Goal: Communication & Community: Answer question/provide support

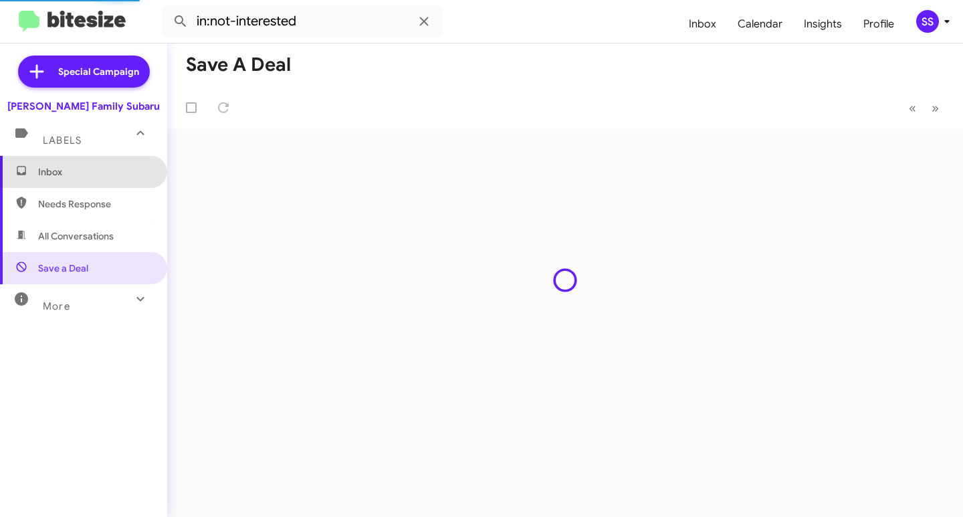
click at [99, 168] on span "Inbox" at bounding box center [95, 171] width 114 height 13
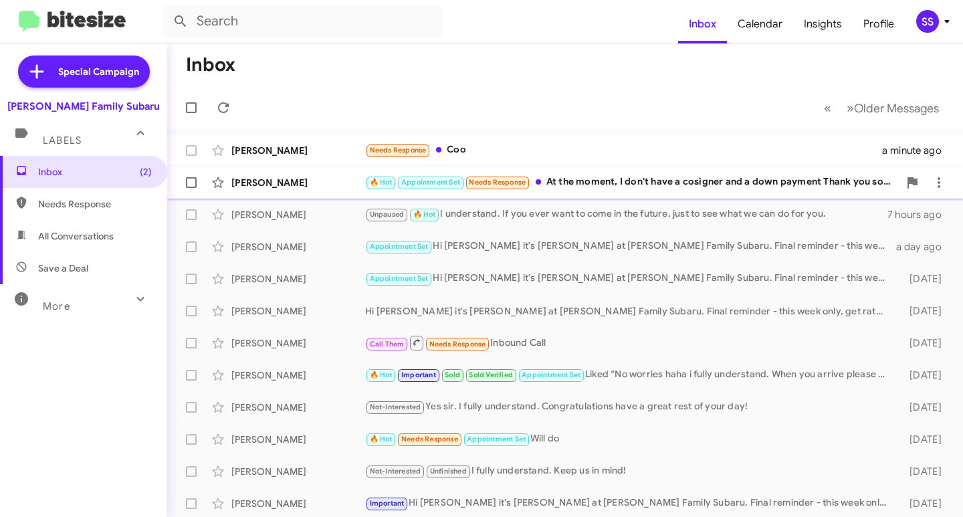
click at [648, 187] on div "🔥 Hot Appointment Set Needs Response At the moment, I don't have a cosigner and…" at bounding box center [631, 181] width 533 height 15
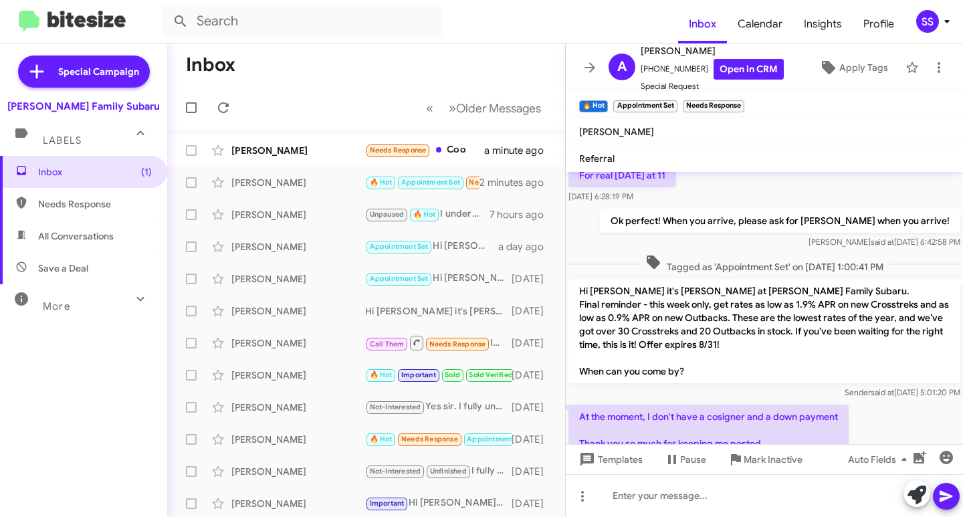
scroll to position [196, 0]
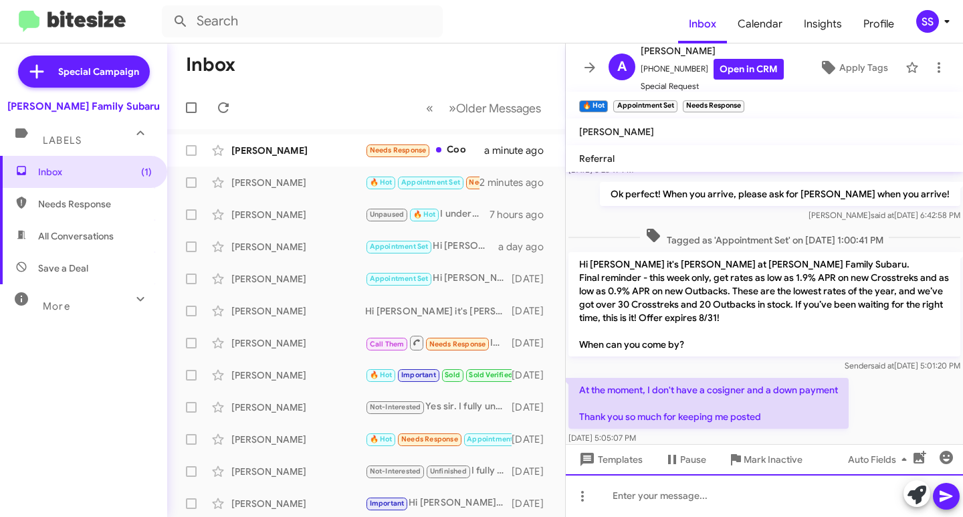
click at [655, 499] on div at bounding box center [764, 495] width 397 height 43
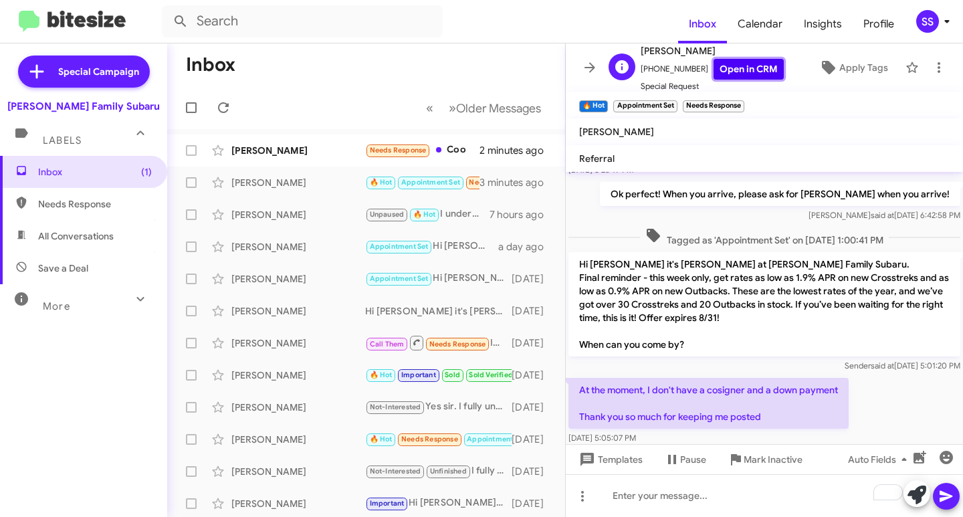
click at [746, 73] on link "Open in CRM" at bounding box center [748, 69] width 70 height 21
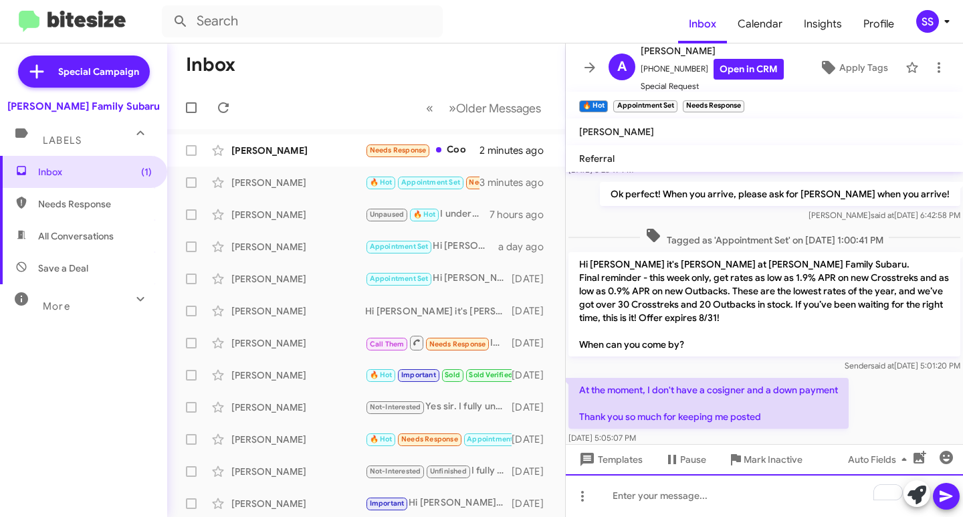
click at [667, 503] on div "To enrich screen reader interactions, please activate Accessibility in Grammarl…" at bounding box center [764, 495] width 397 height 43
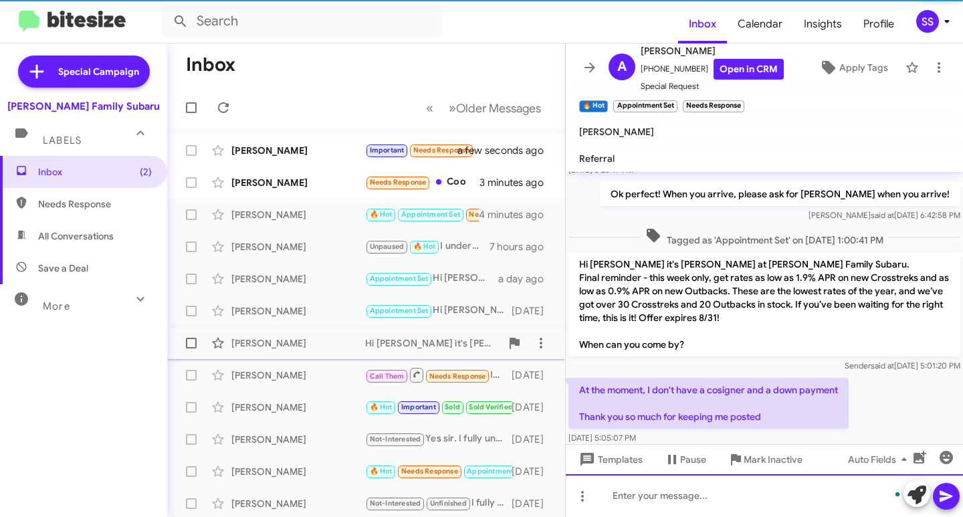
scroll to position [245, 0]
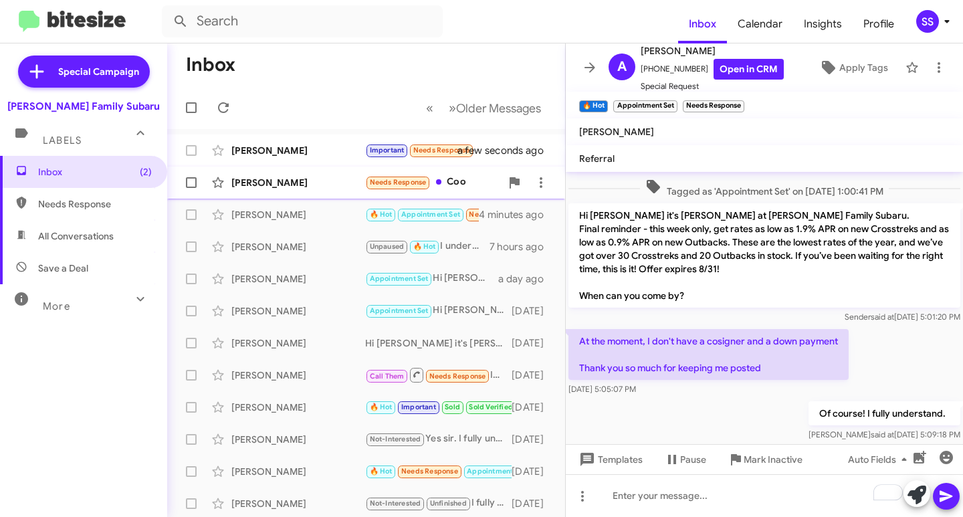
click at [295, 185] on div "[PERSON_NAME]" at bounding box center [298, 182] width 134 height 13
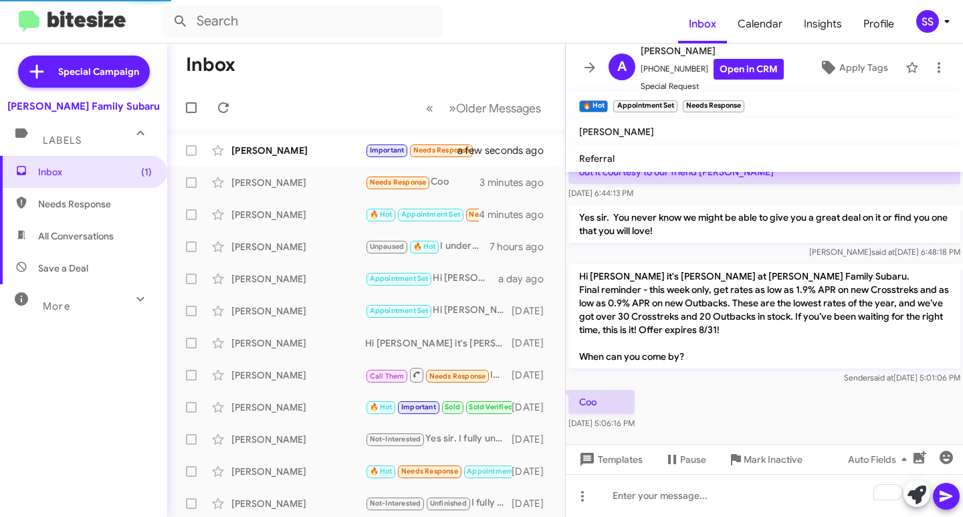
scroll to position [257, 0]
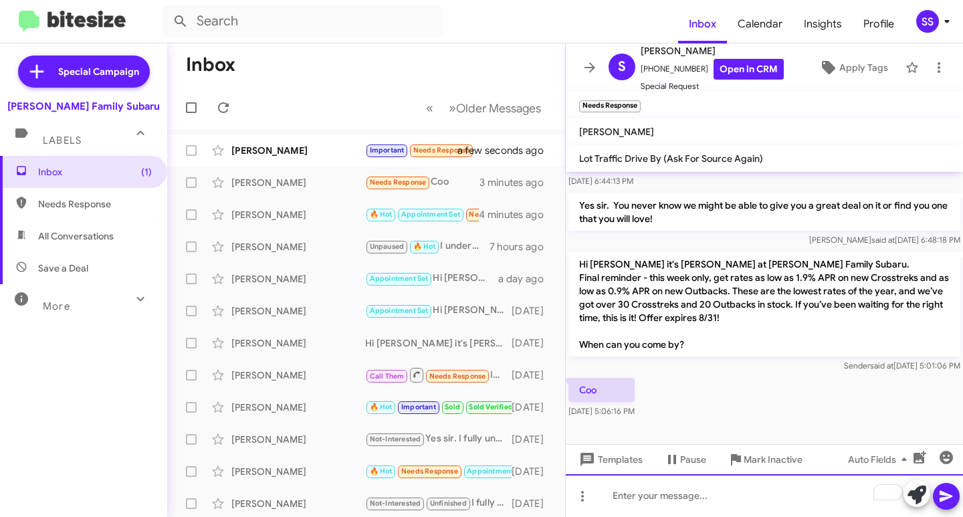
click at [709, 506] on div "To enrich screen reader interactions, please activate Accessibility in Grammarl…" at bounding box center [764, 495] width 397 height 43
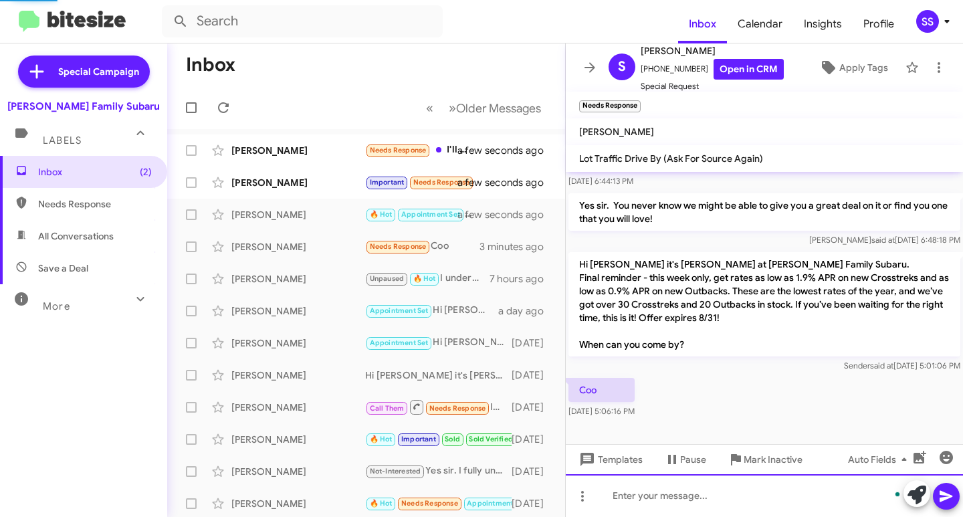
scroll to position [306, 0]
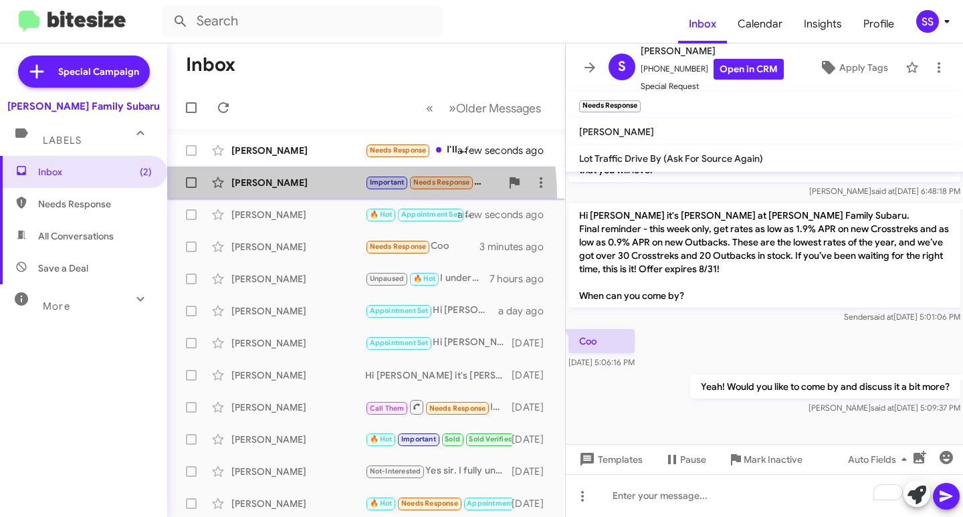
click at [315, 196] on span "Fabian Valle Important Needs Response I need a cosigner and I don't have one, m…" at bounding box center [366, 182] width 398 height 32
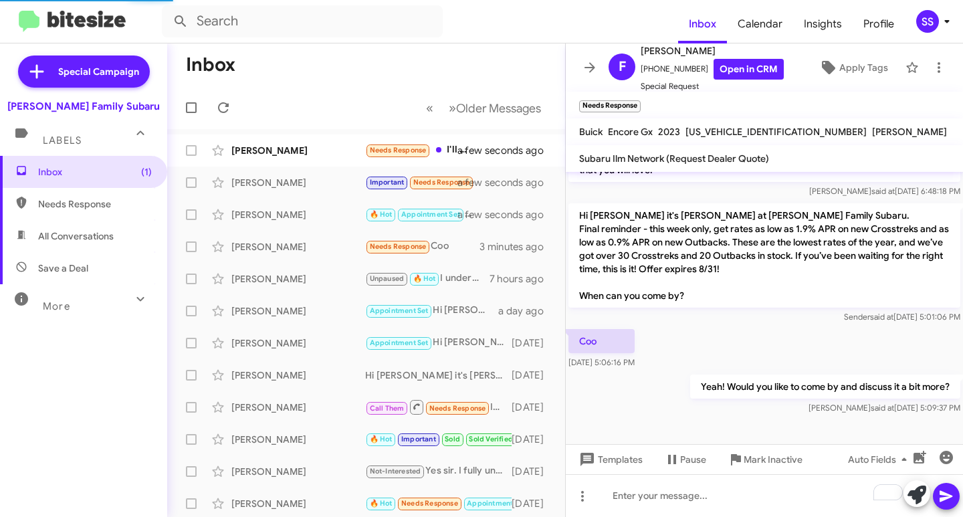
scroll to position [839, 0]
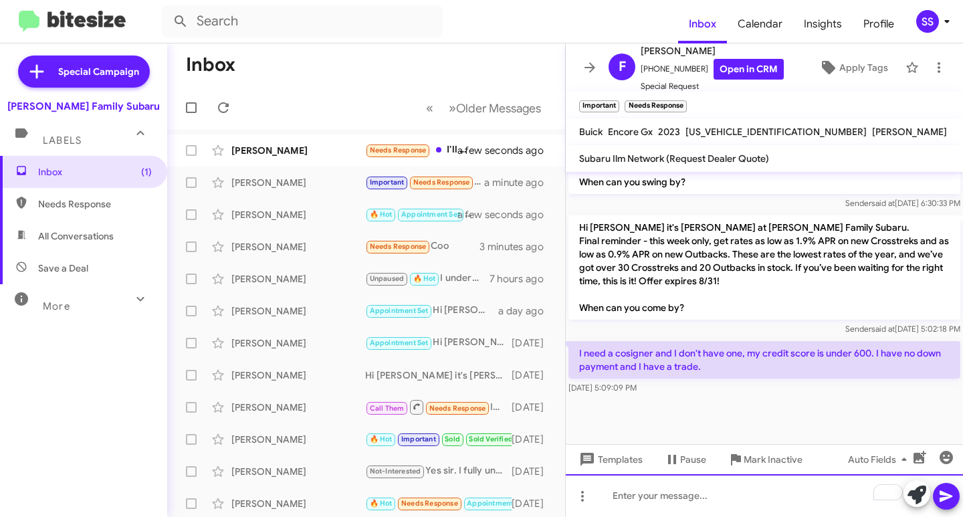
click at [667, 493] on div "To enrich screen reader interactions, please activate Accessibility in Grammarl…" at bounding box center [764, 495] width 397 height 43
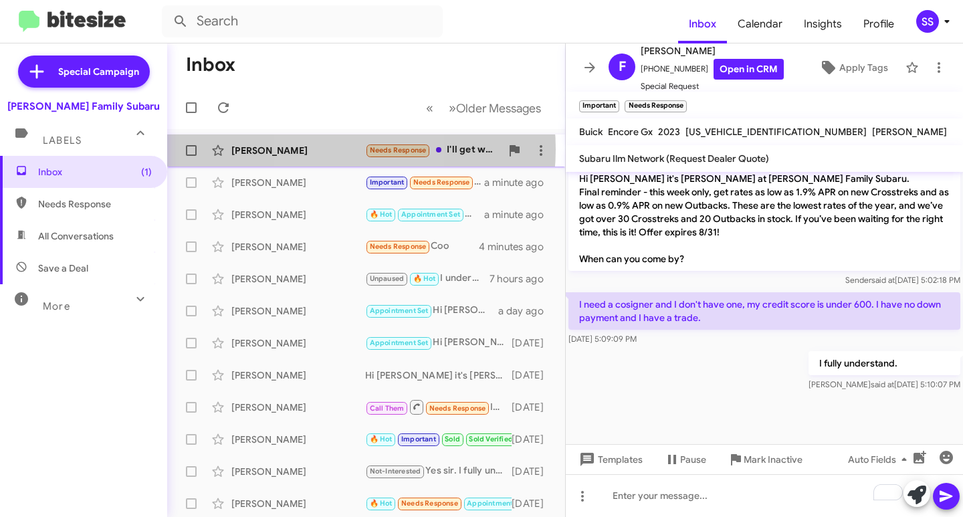
click at [330, 149] on div "[PERSON_NAME]" at bounding box center [298, 150] width 134 height 13
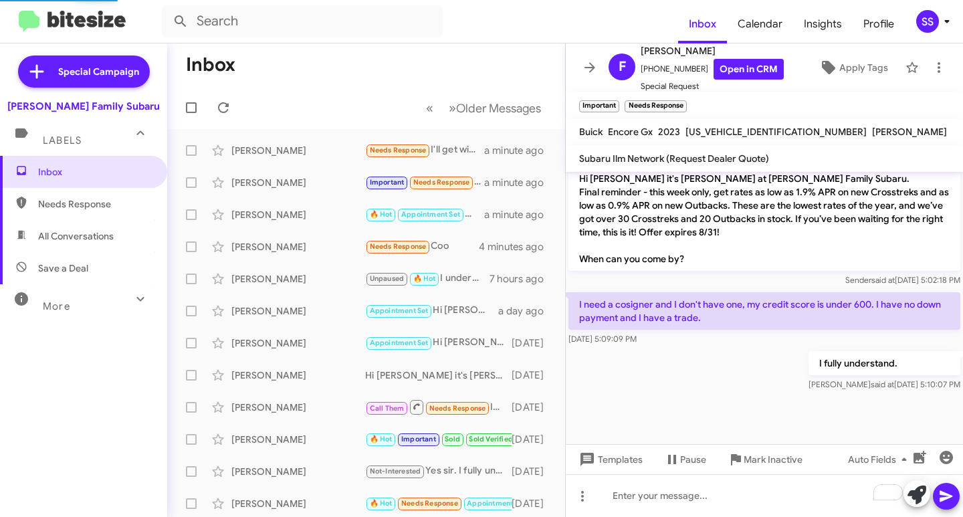
scroll to position [150, 0]
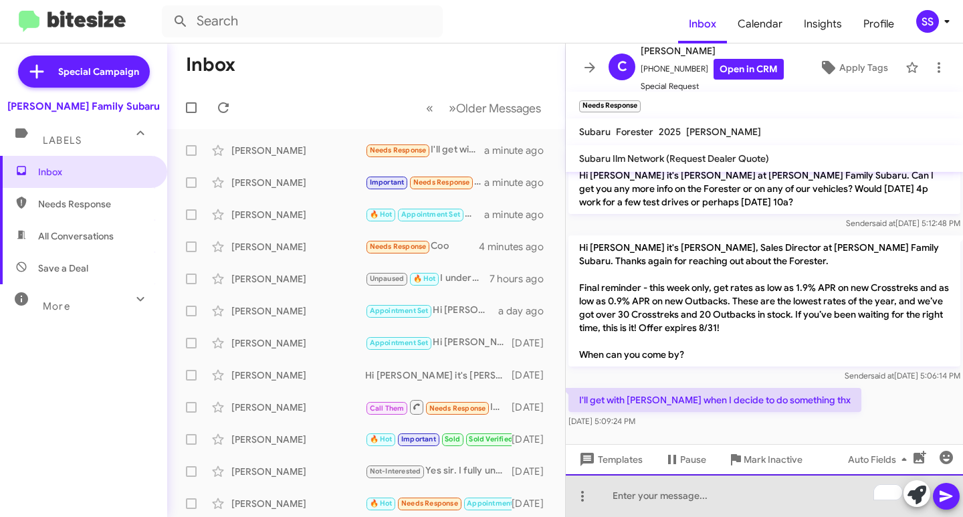
click at [699, 500] on div "To enrich screen reader interactions, please activate Accessibility in Grammarl…" at bounding box center [764, 495] width 397 height 43
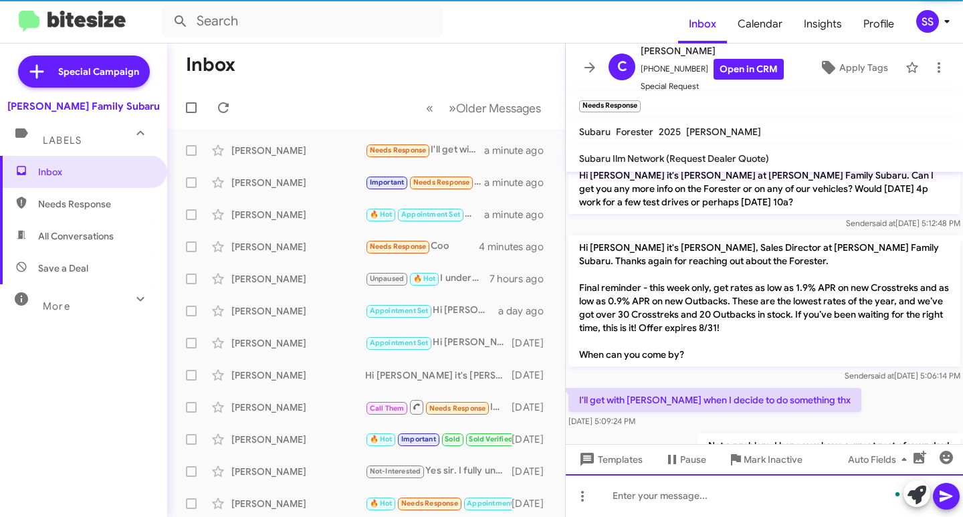
scroll to position [0, 0]
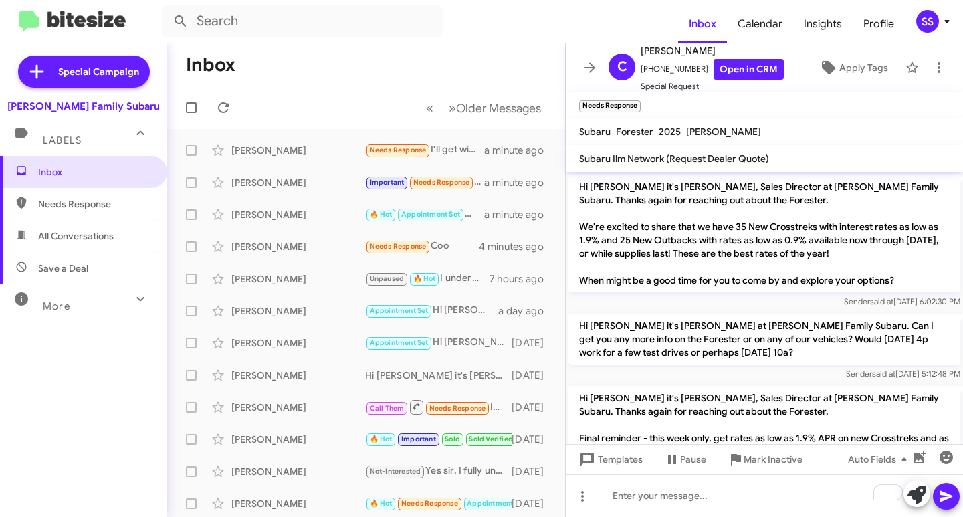
click at [72, 259] on span "Save a Deal" at bounding box center [83, 268] width 167 height 32
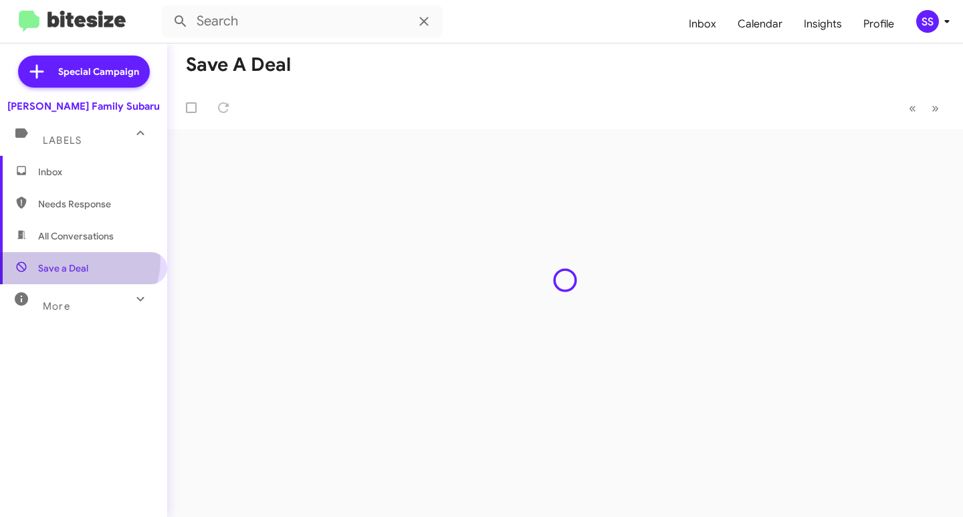
type input "in:not-interested"
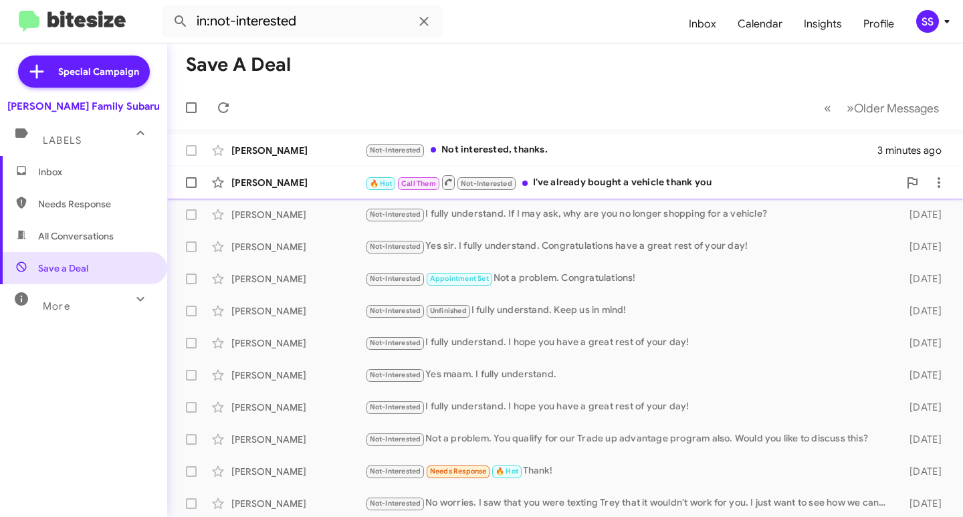
click at [567, 189] on div "🔥 Hot Call Them Not-Interested I've already bought a vehicle thank you" at bounding box center [631, 182] width 533 height 17
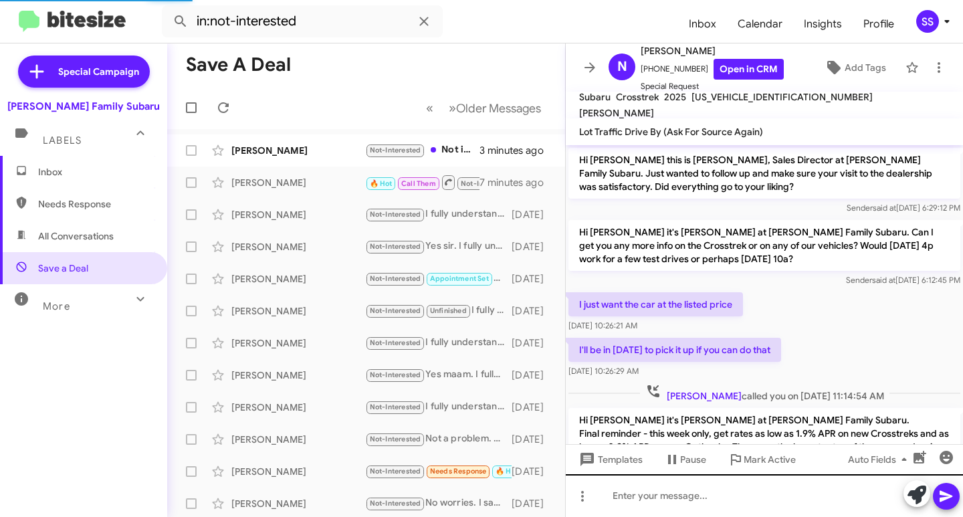
scroll to position [184, 0]
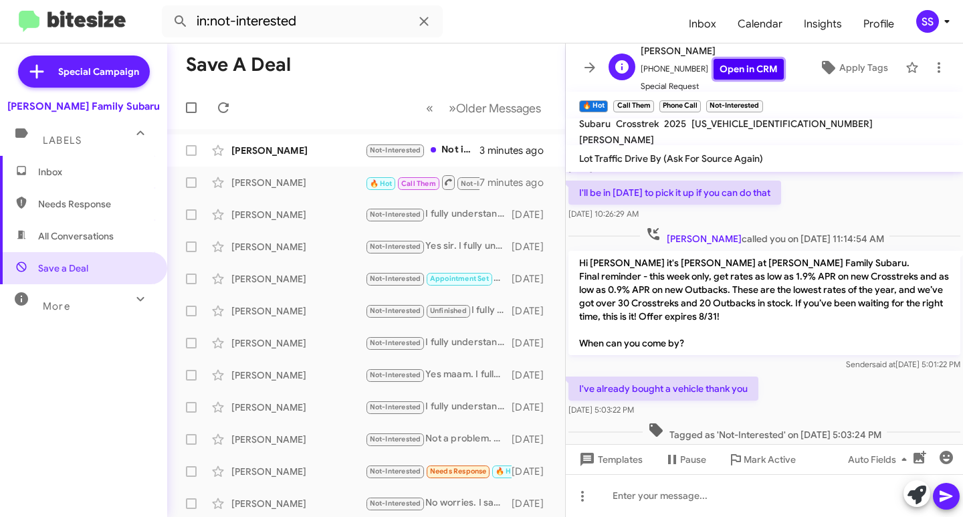
click at [730, 67] on link "Open in CRM" at bounding box center [748, 69] width 70 height 21
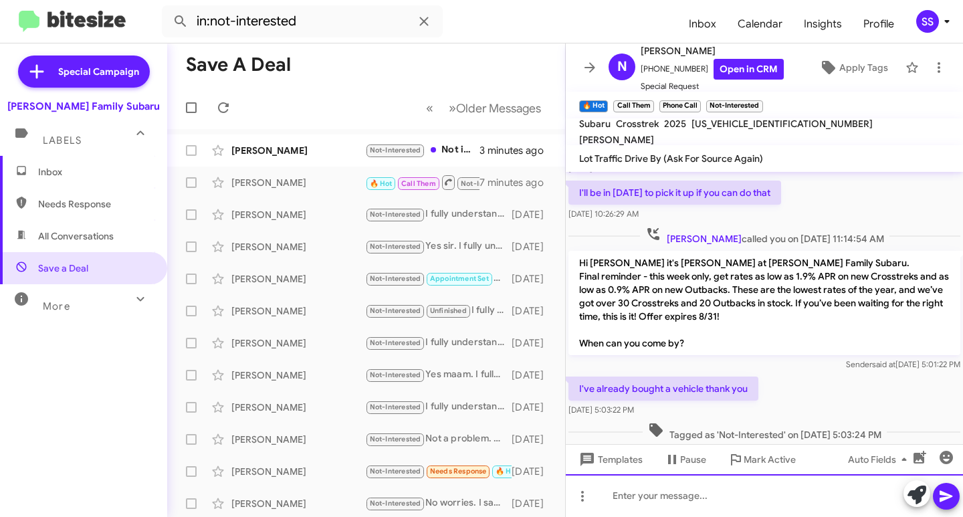
click at [660, 513] on div at bounding box center [764, 495] width 397 height 43
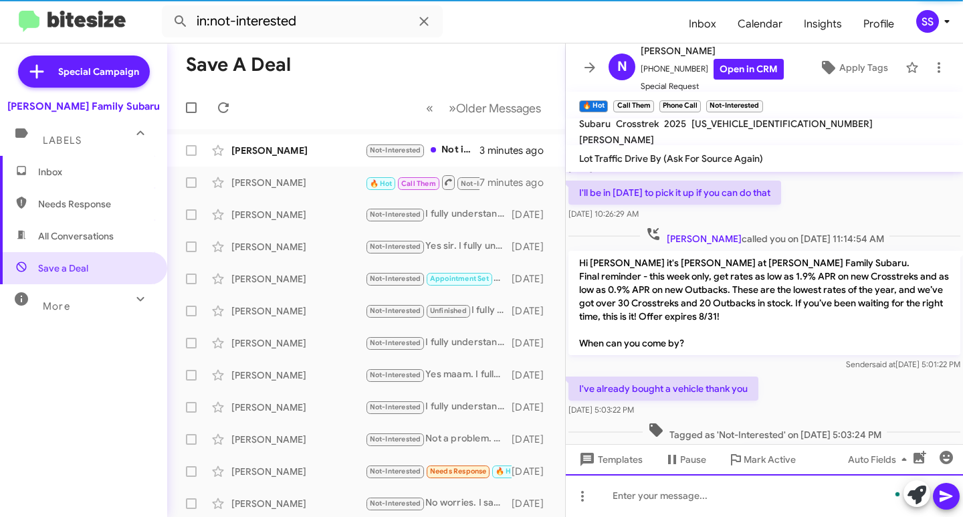
scroll to position [259, 0]
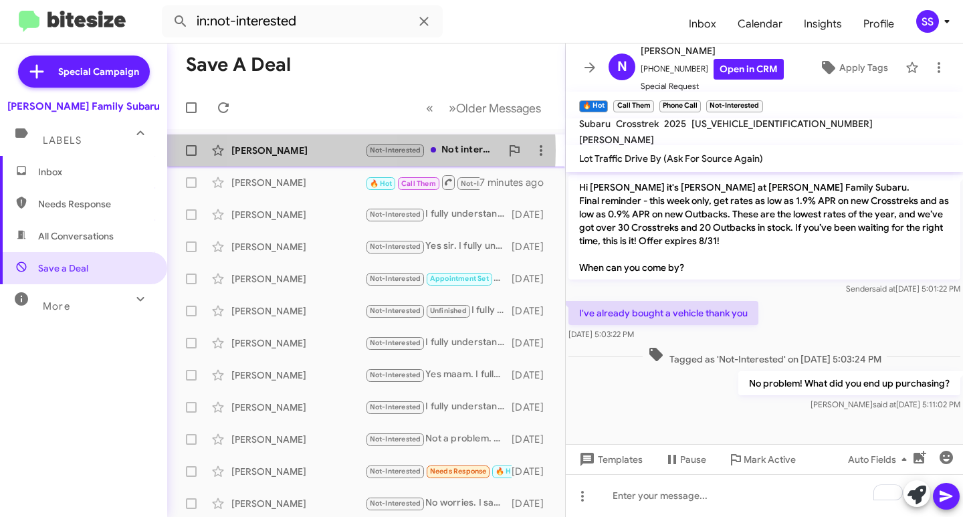
click at [306, 150] on div "[PERSON_NAME]" at bounding box center [298, 150] width 134 height 13
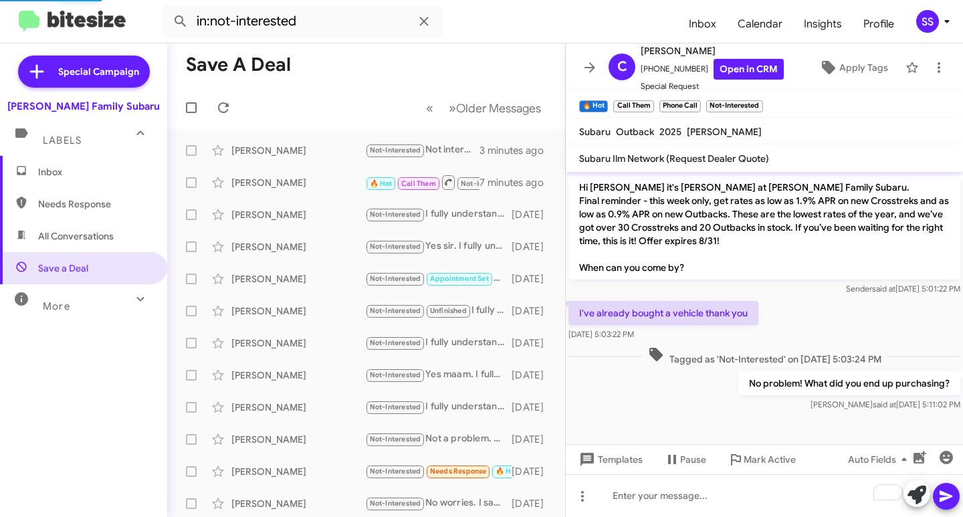
scroll to position [343, 0]
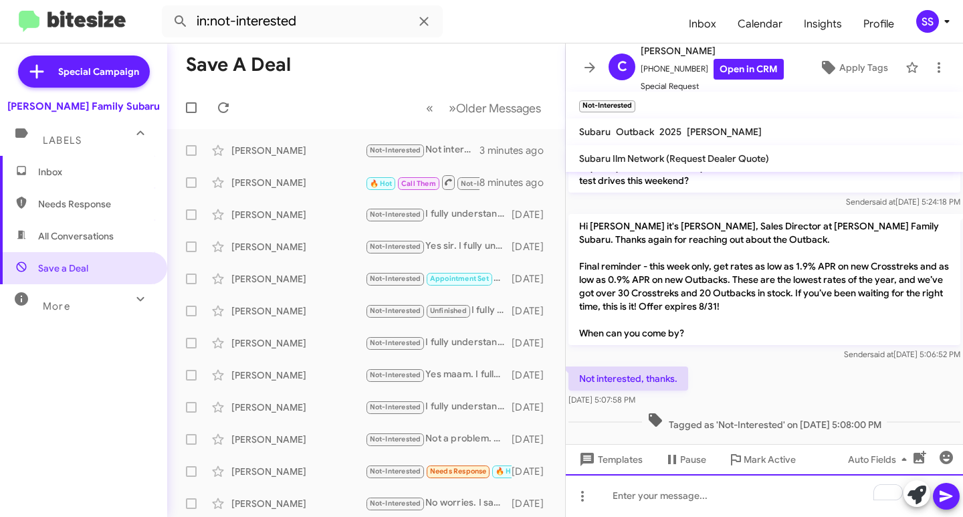
click at [667, 497] on div "To enrich screen reader interactions, please activate Accessibility in Grammarl…" at bounding box center [764, 495] width 397 height 43
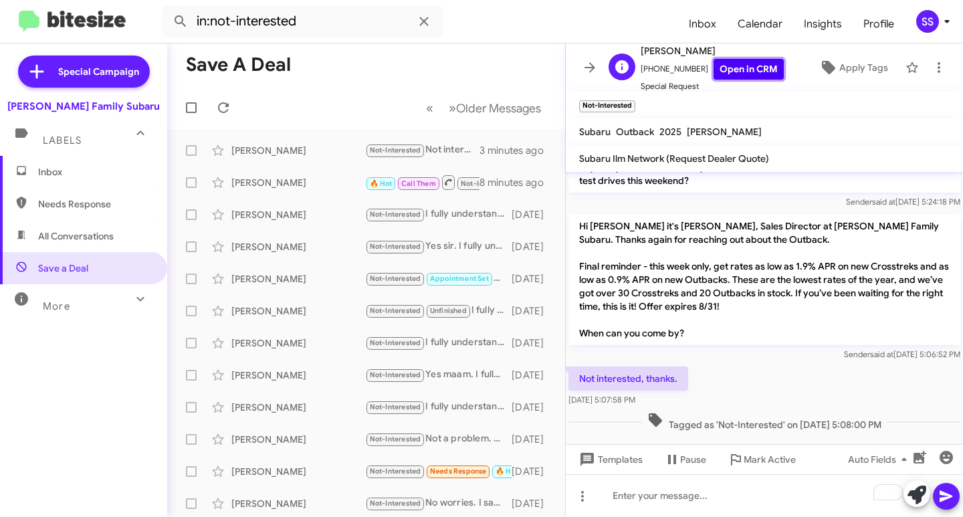
click at [747, 62] on link "Open in CRM" at bounding box center [748, 69] width 70 height 21
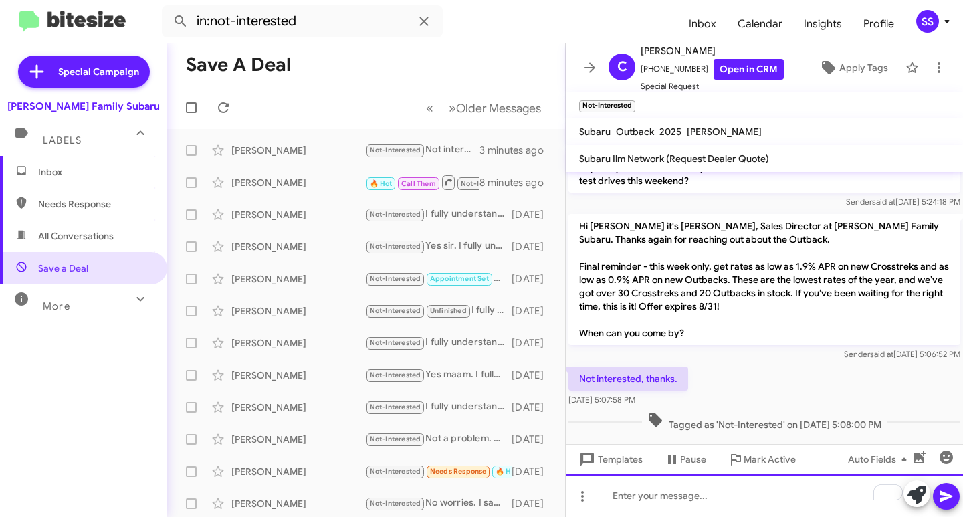
click at [695, 489] on div "To enrich screen reader interactions, please activate Accessibility in Grammarl…" at bounding box center [764, 495] width 397 height 43
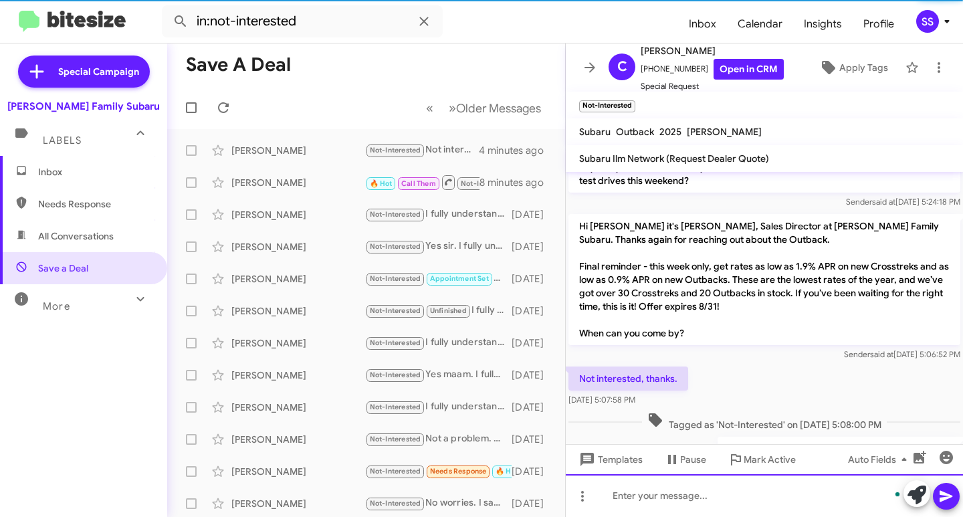
scroll to position [392, 0]
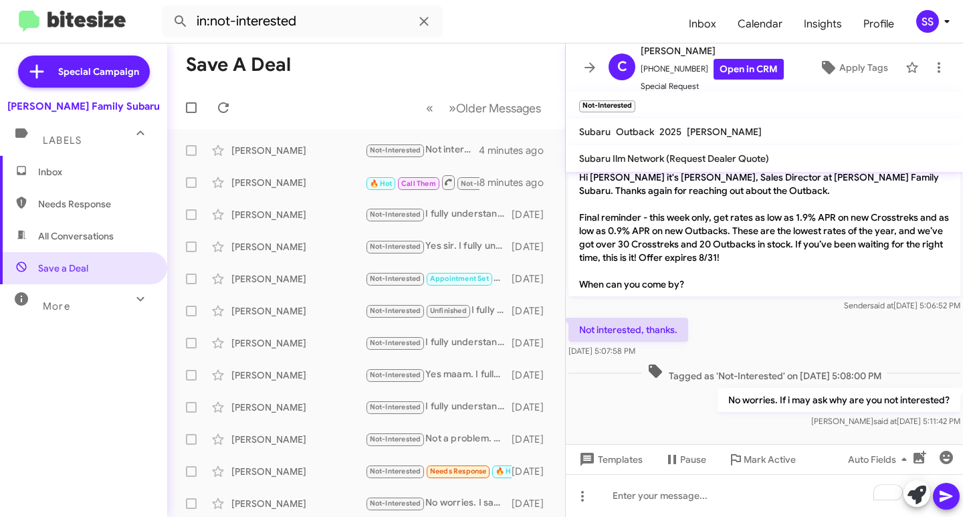
click at [95, 168] on span "Inbox" at bounding box center [95, 171] width 114 height 13
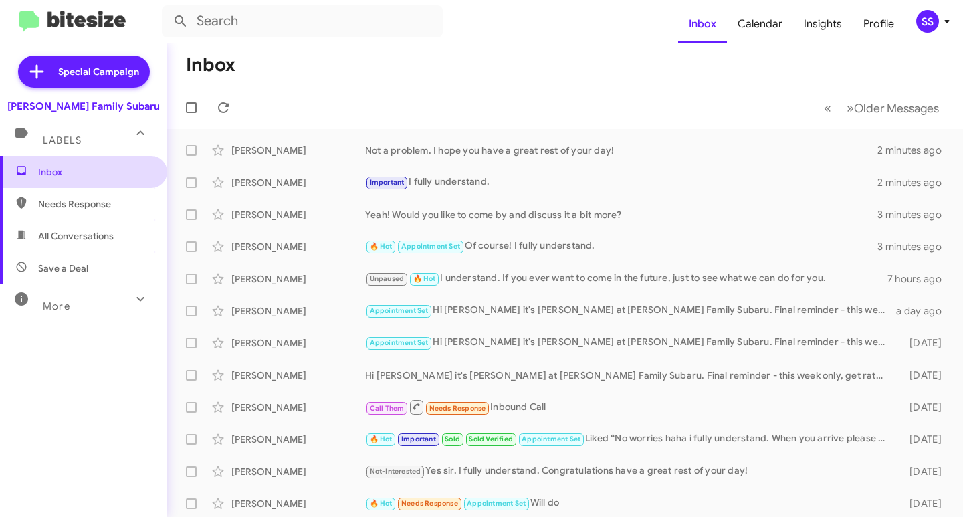
click at [83, 176] on span "Inbox" at bounding box center [95, 171] width 114 height 13
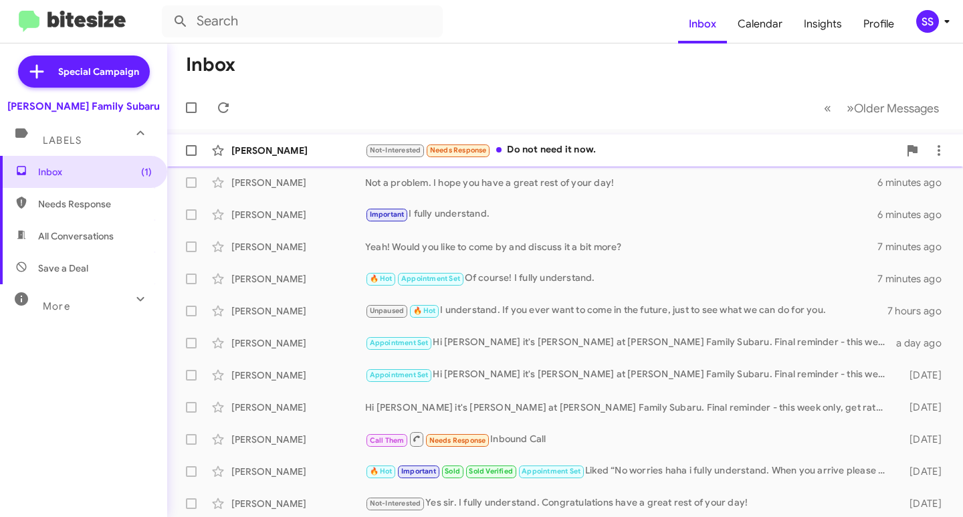
click at [308, 150] on div "[PERSON_NAME]" at bounding box center [298, 150] width 134 height 13
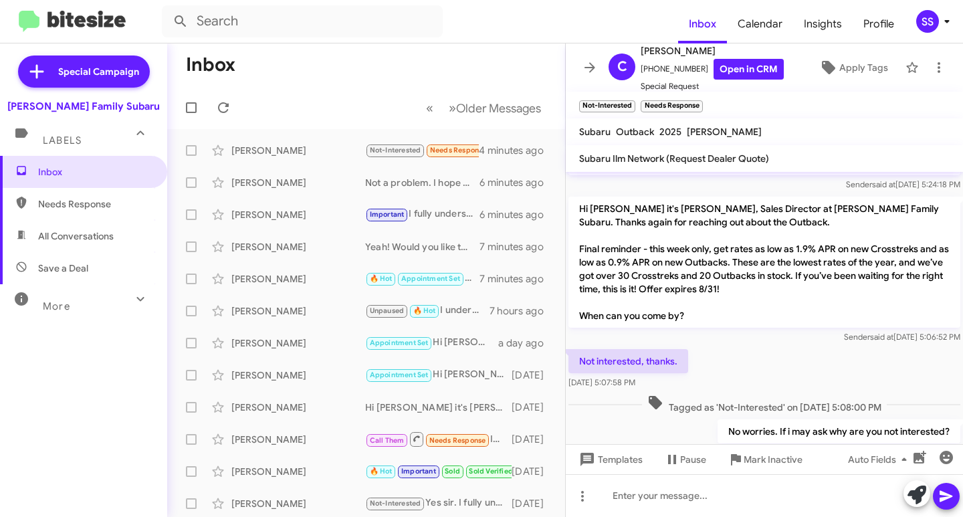
scroll to position [441, 0]
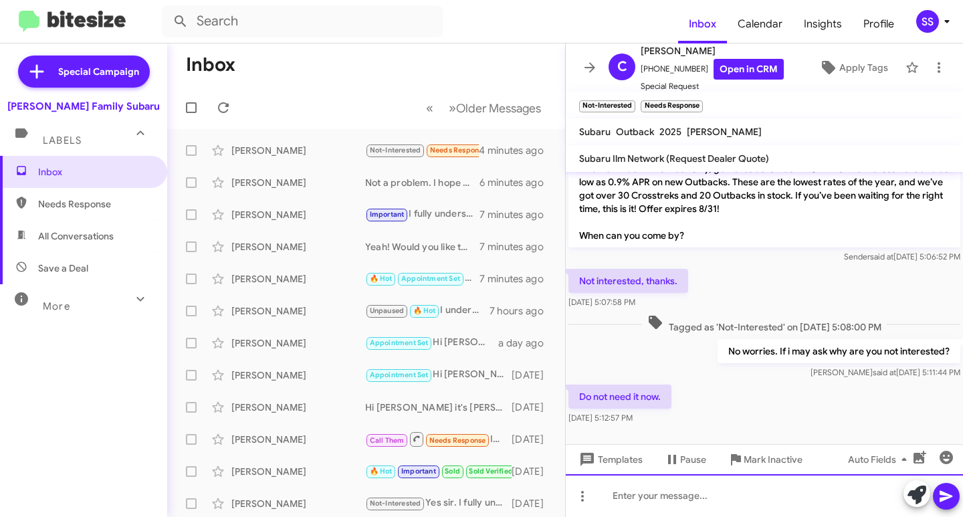
click at [643, 496] on div at bounding box center [764, 495] width 397 height 43
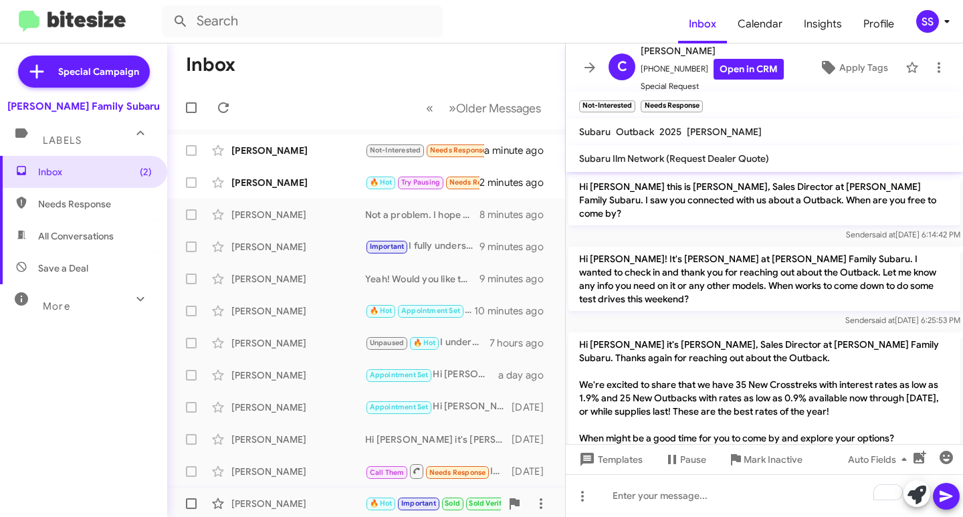
scroll to position [538, 0]
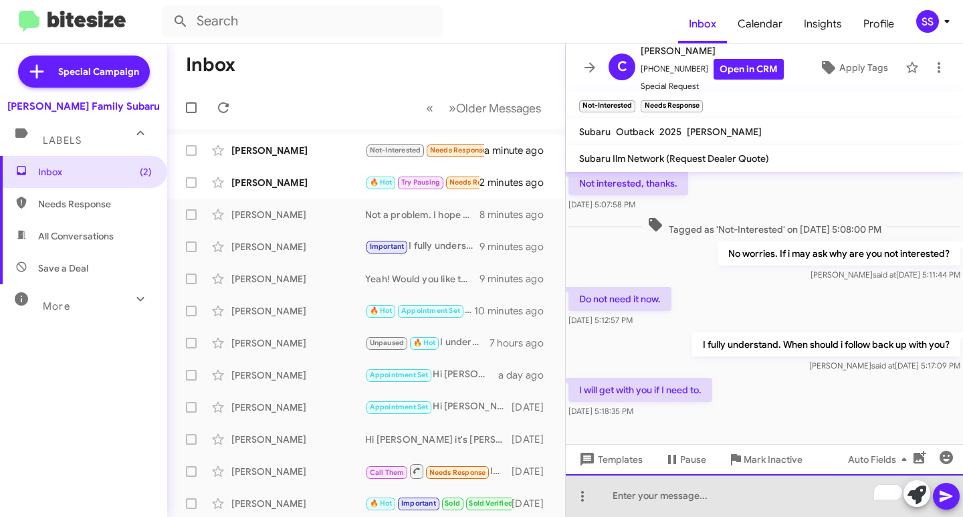
click at [645, 511] on div "To enrich screen reader interactions, please activate Accessibility in Grammarl…" at bounding box center [764, 495] width 397 height 43
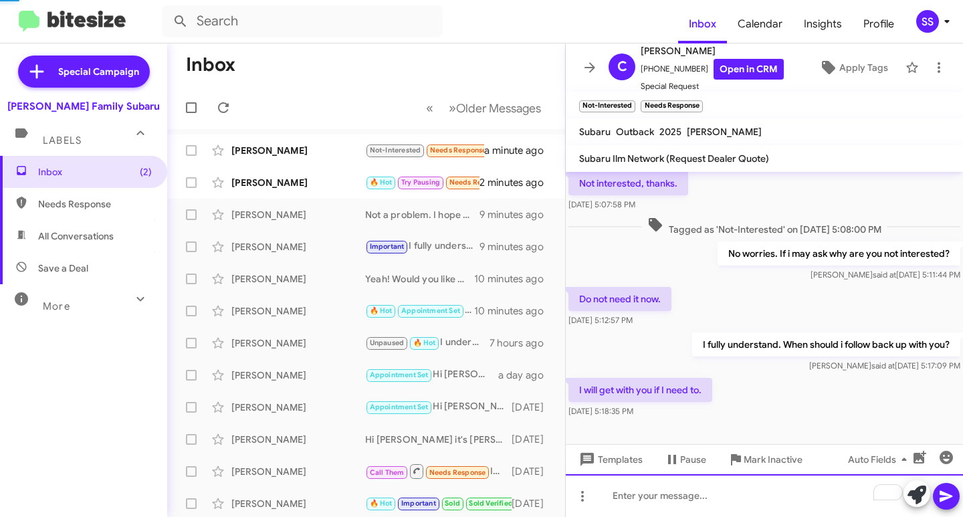
scroll to position [0, 0]
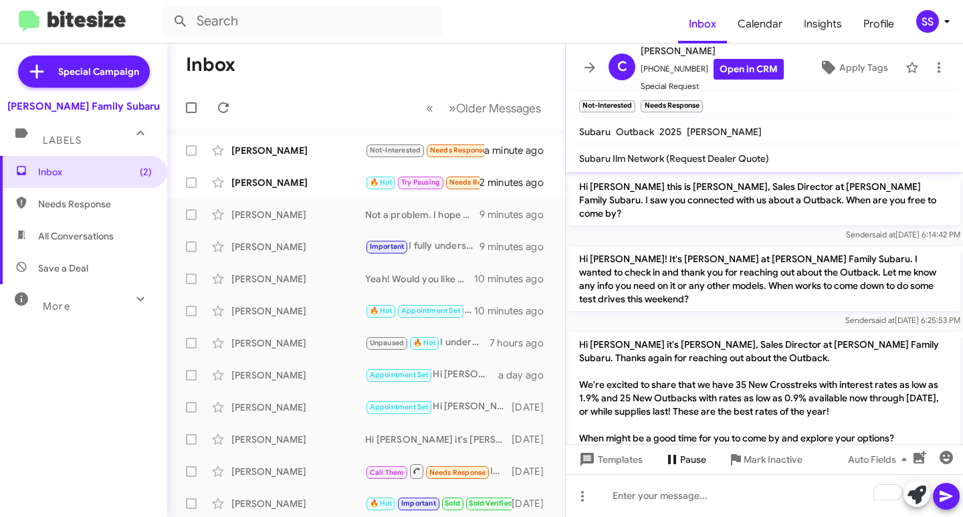
click at [693, 455] on span "Pause" at bounding box center [693, 459] width 26 height 24
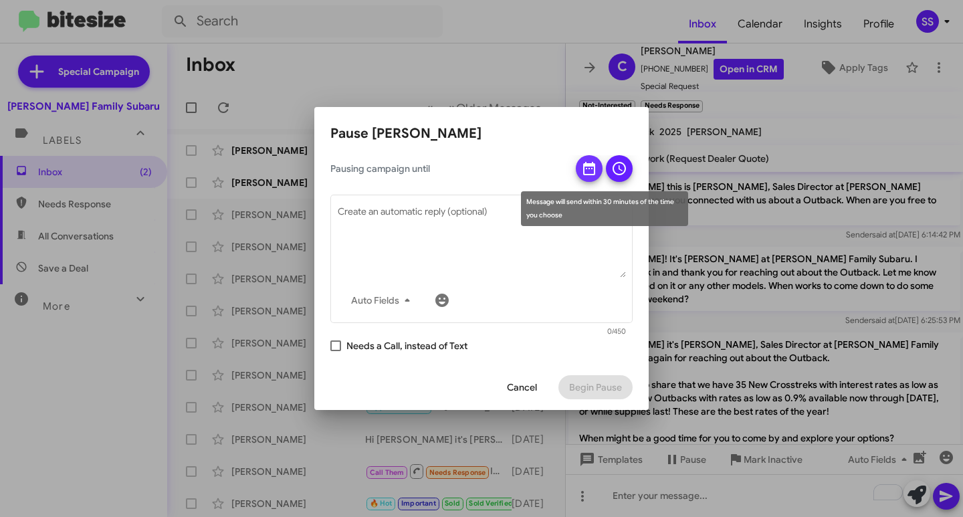
click at [594, 167] on icon at bounding box center [589, 168] width 12 height 13
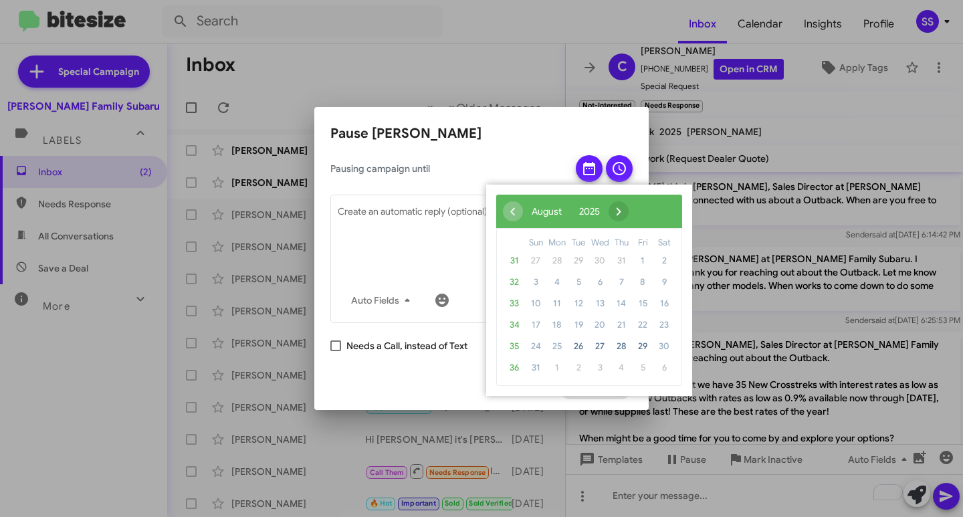
click at [628, 217] on span "›" at bounding box center [618, 211] width 20 height 20
click at [645, 217] on span "›" at bounding box center [635, 211] width 20 height 20
click at [596, 253] on span "1" at bounding box center [599, 260] width 21 height 21
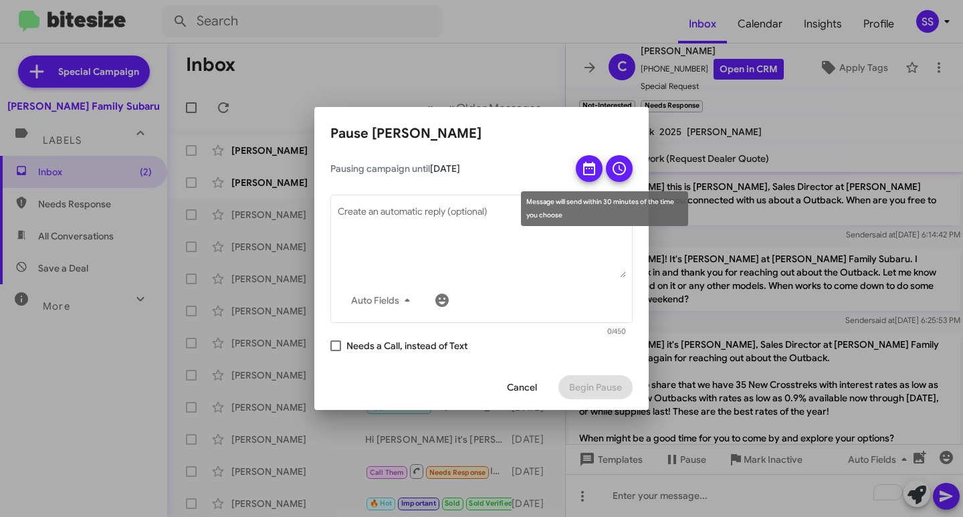
click at [618, 175] on icon at bounding box center [619, 168] width 16 height 16
click at [574, 199] on div "Message will send within 30 minutes of the time you choose" at bounding box center [604, 208] width 167 height 35
click at [627, 178] on button at bounding box center [619, 168] width 27 height 27
click at [610, 227] on mat-tooltip-component "Message will send within 30 minutes of the time you choose" at bounding box center [604, 208] width 186 height 53
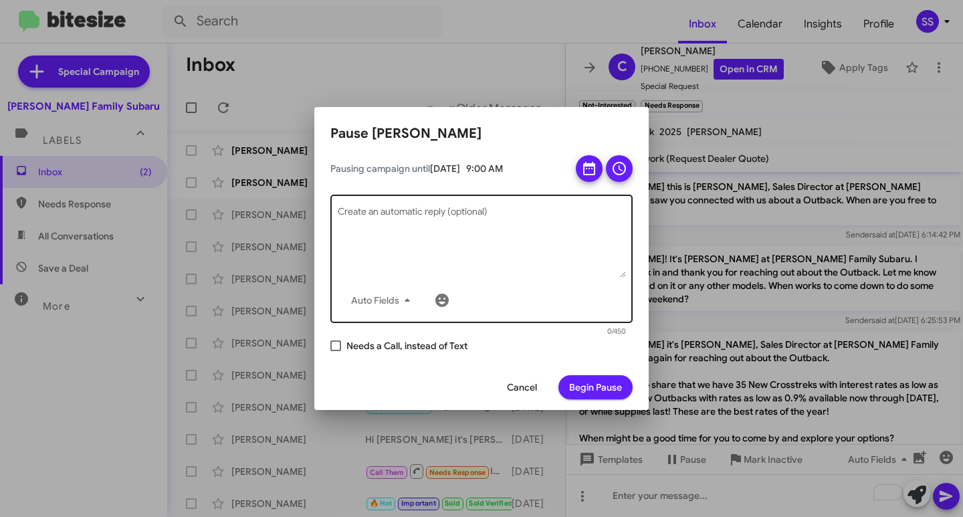
click at [470, 229] on textarea "Create an automatic reply (optional)" at bounding box center [482, 243] width 288 height 70
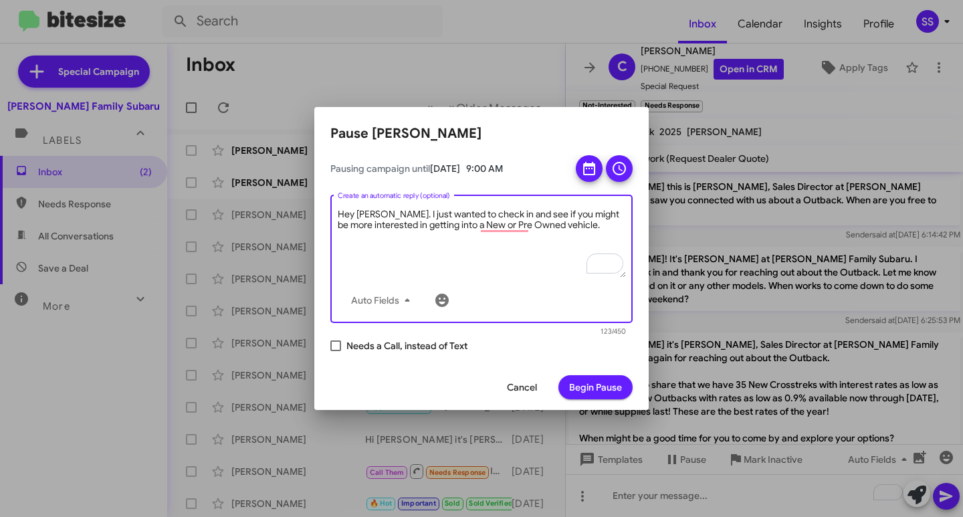
type textarea "Hey Charles. I just wanted to check in and see if you might be more interested …"
click at [598, 386] on span "Begin Pause" at bounding box center [595, 387] width 53 height 24
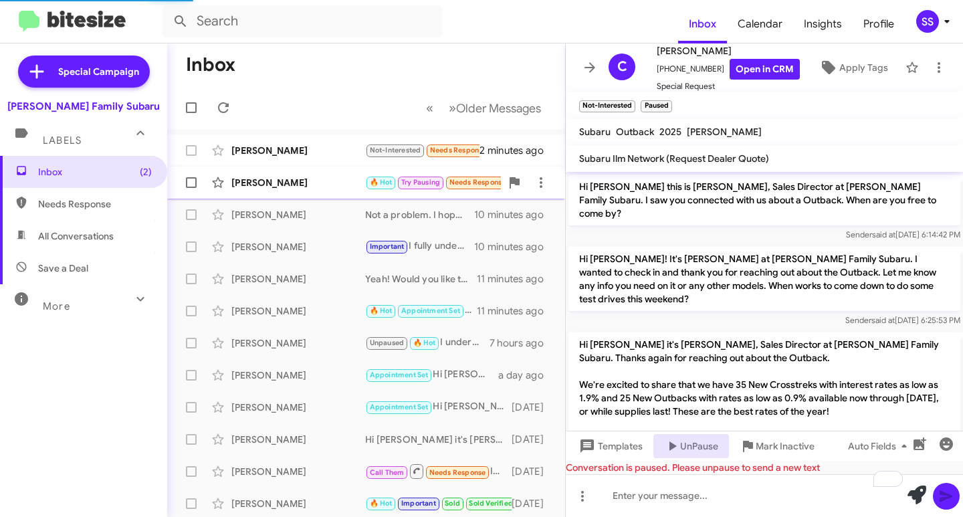
scroll to position [728, 0]
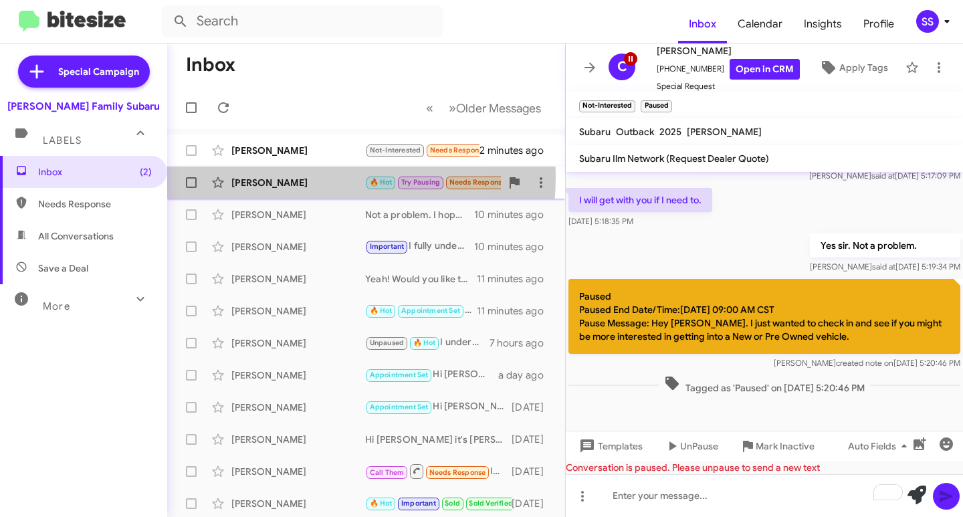
click at [265, 176] on div "Tondra Coker" at bounding box center [298, 182] width 134 height 13
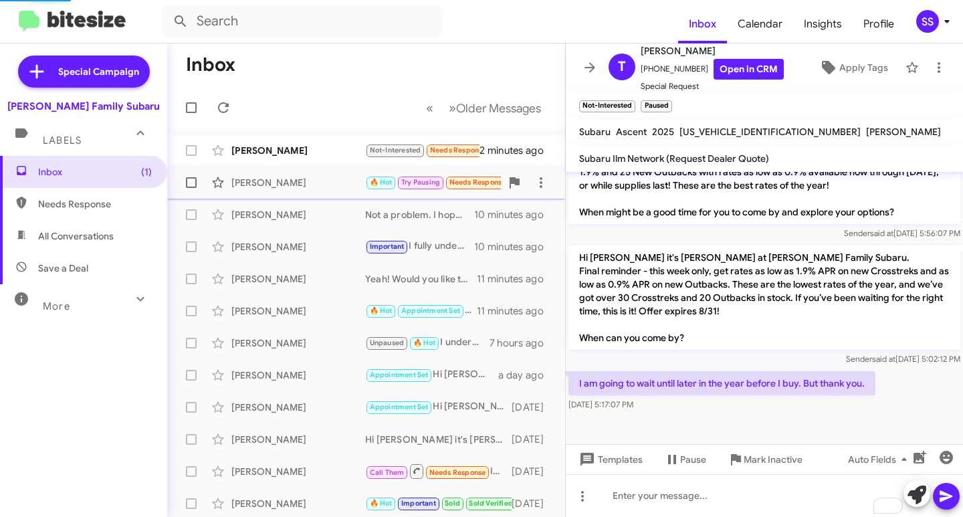
scroll to position [461, 0]
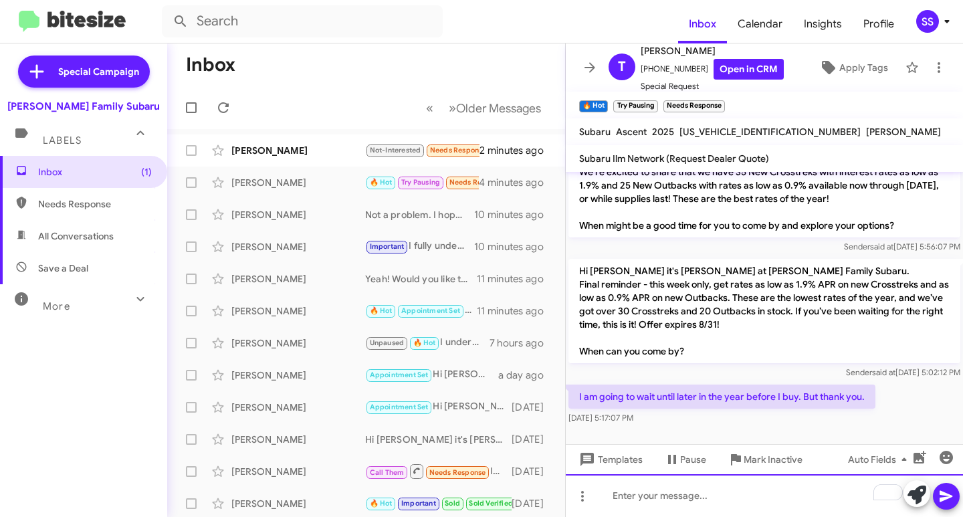
click at [677, 505] on div "To enrich screen reader interactions, please activate Accessibility in Grammarl…" at bounding box center [764, 495] width 397 height 43
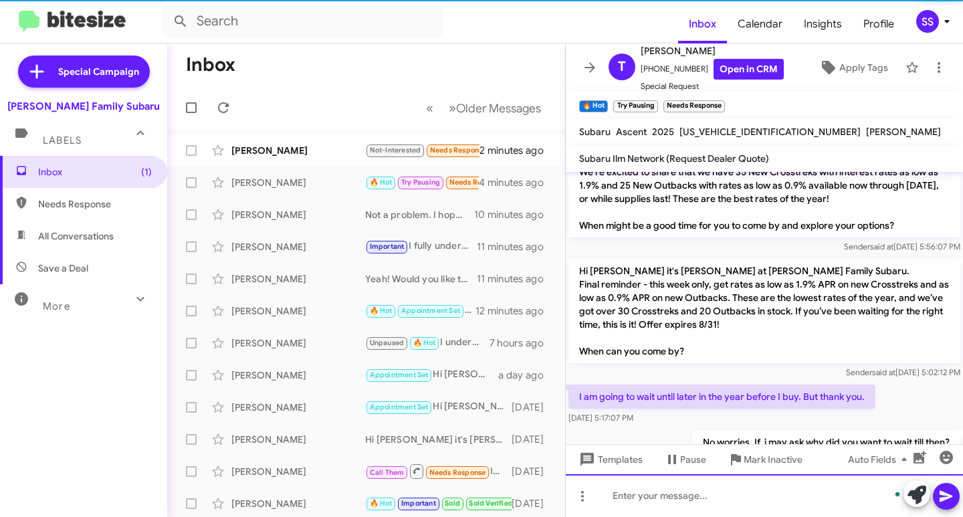
scroll to position [510, 0]
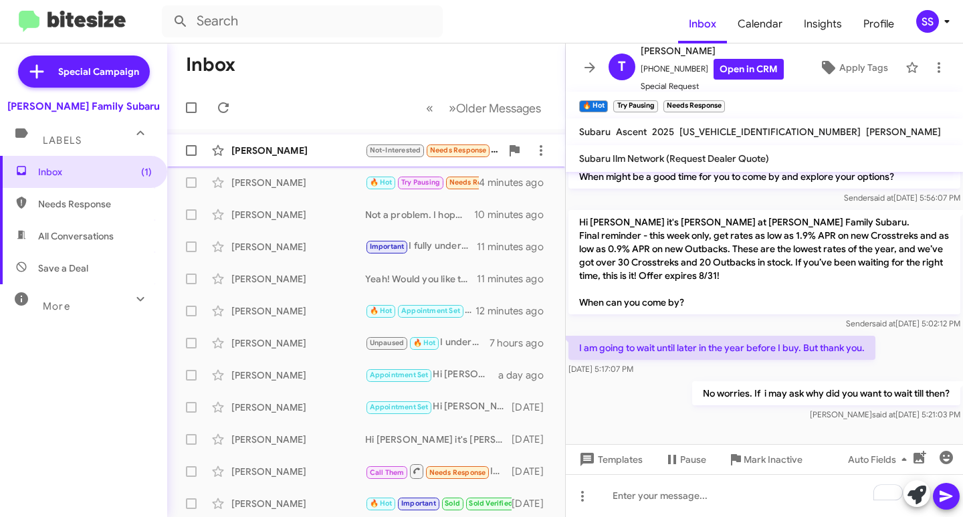
click at [321, 164] on span "Charles Redus Not-Interested Needs Response I will get with you if I need to. 2…" at bounding box center [366, 150] width 398 height 32
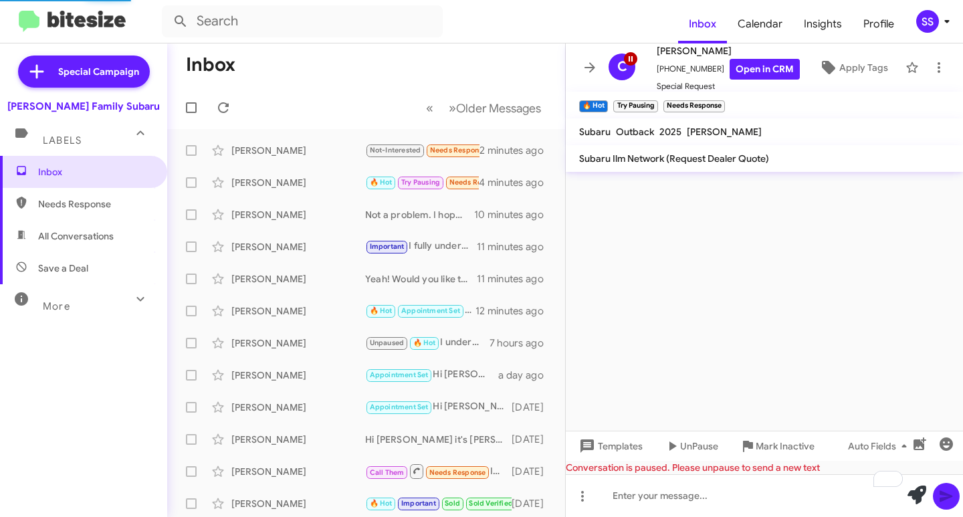
scroll to position [728, 0]
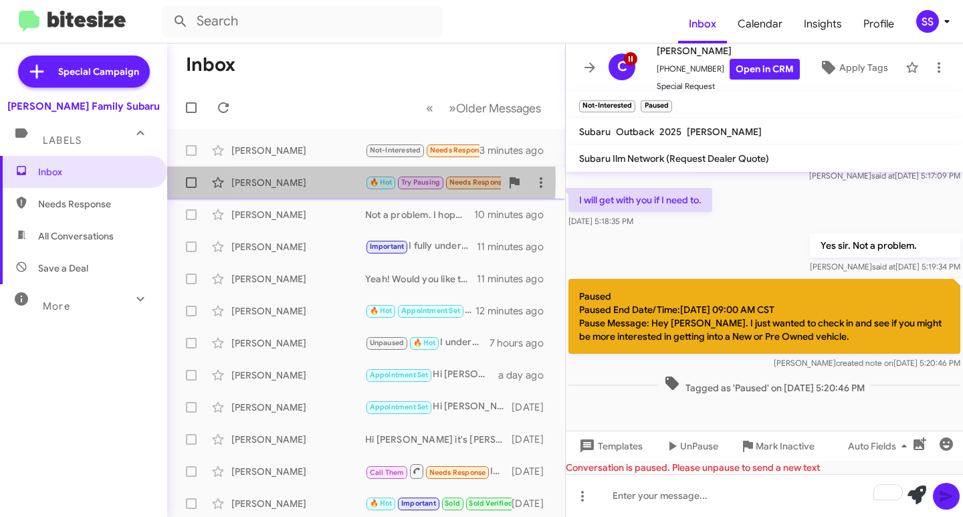
click at [308, 180] on div "Tondra Coker" at bounding box center [298, 182] width 134 height 13
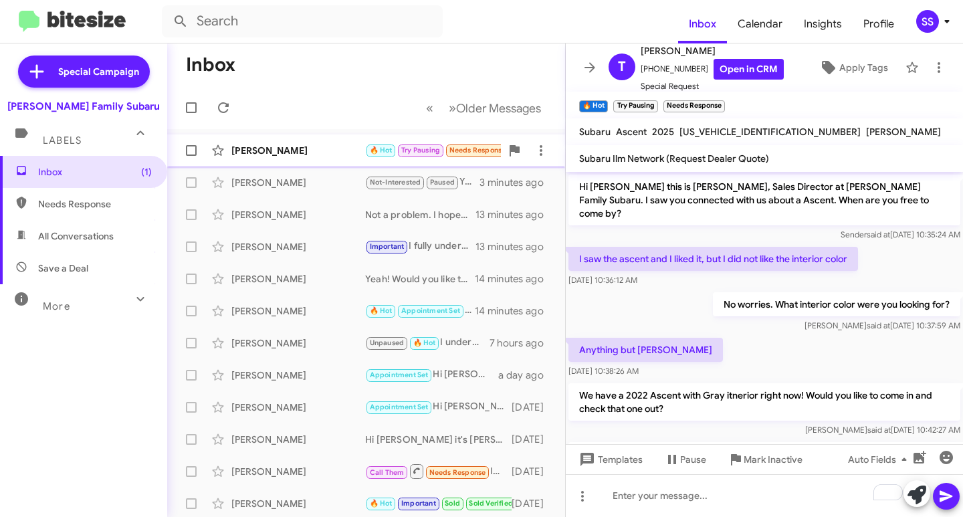
click at [298, 153] on div "Tondra Coker" at bounding box center [298, 150] width 134 height 13
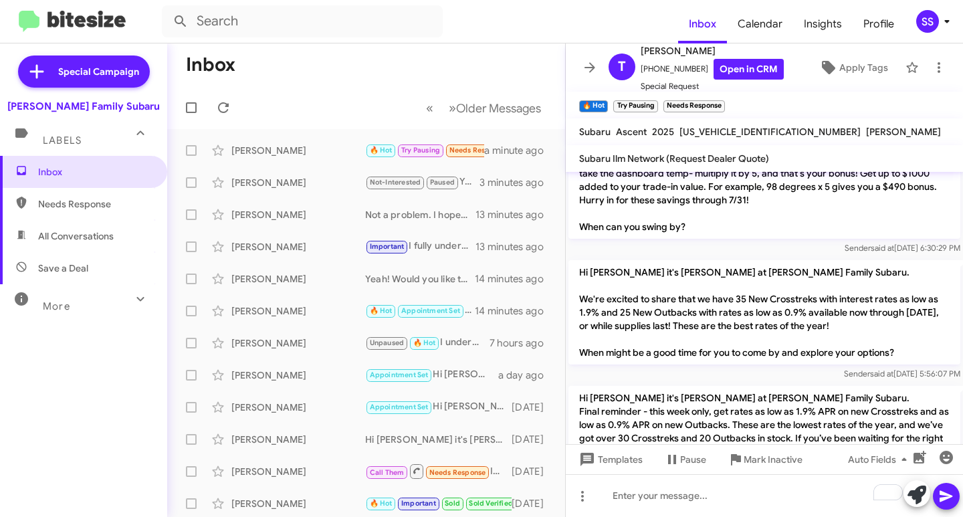
scroll to position [572, 0]
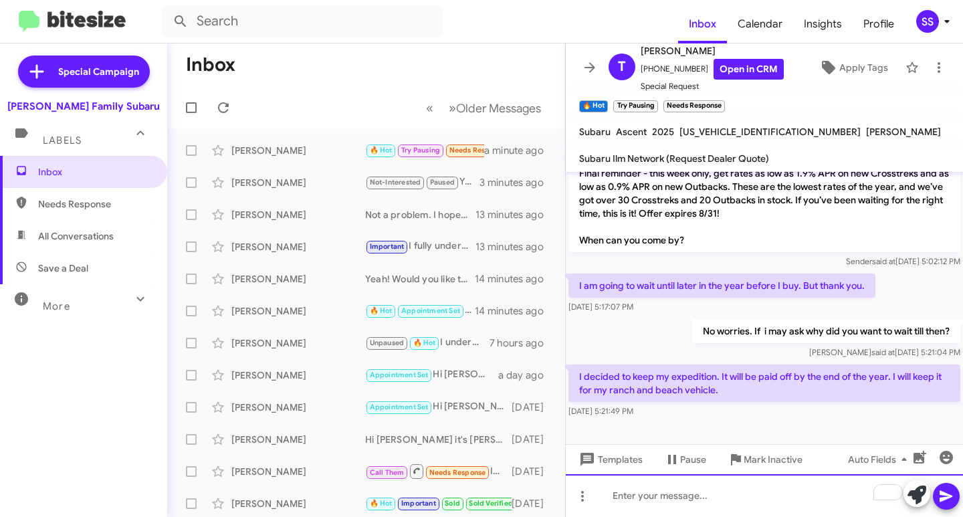
click at [705, 504] on div "To enrich screen reader interactions, please activate Accessibility in Grammarl…" at bounding box center [764, 495] width 397 height 43
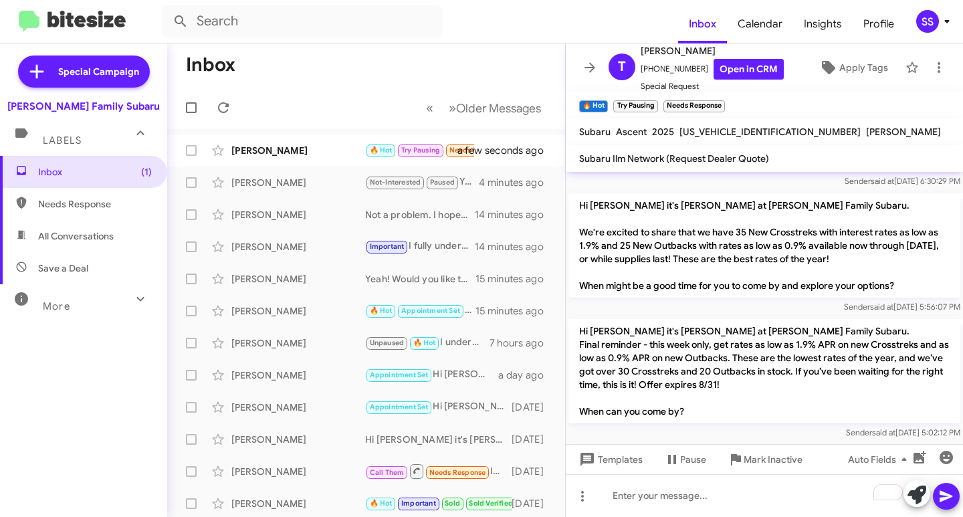
scroll to position [683, 0]
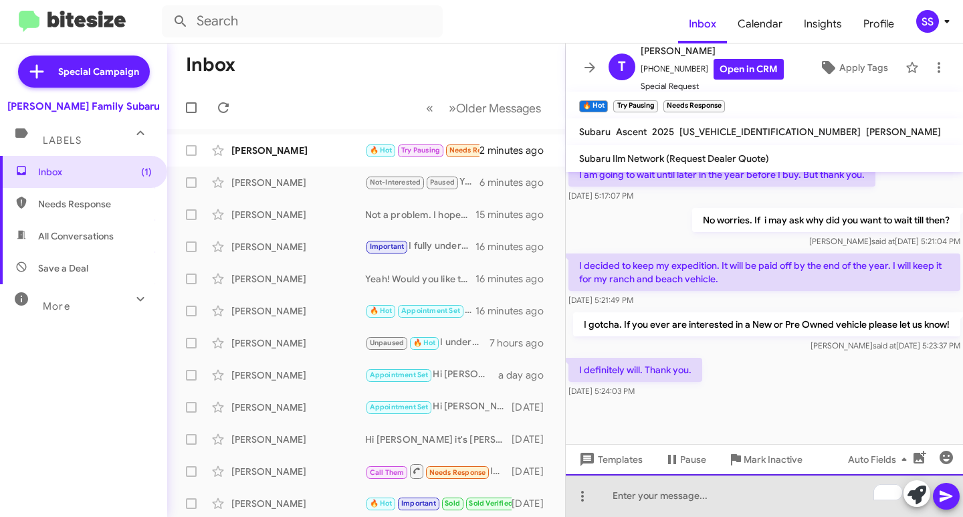
click at [743, 492] on div "To enrich screen reader interactions, please activate Accessibility in Grammarl…" at bounding box center [764, 495] width 397 height 43
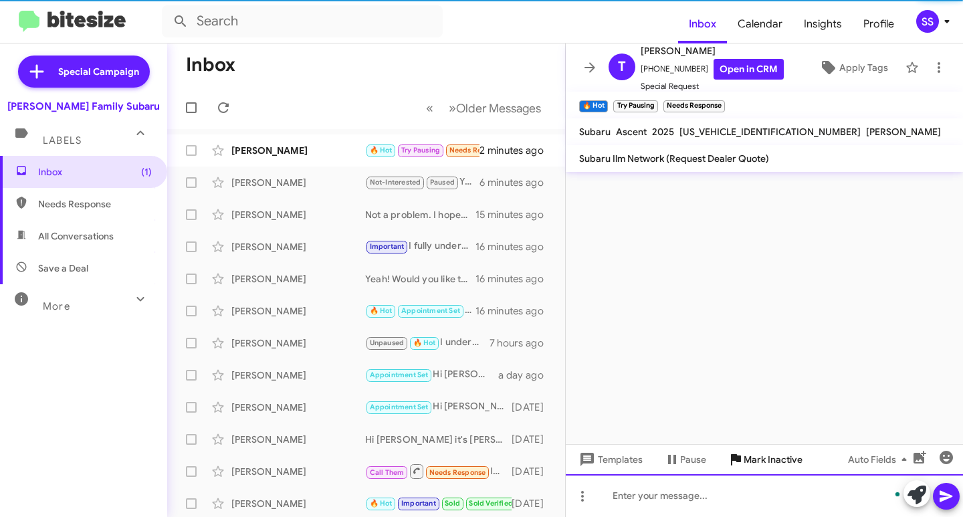
scroll to position [0, 0]
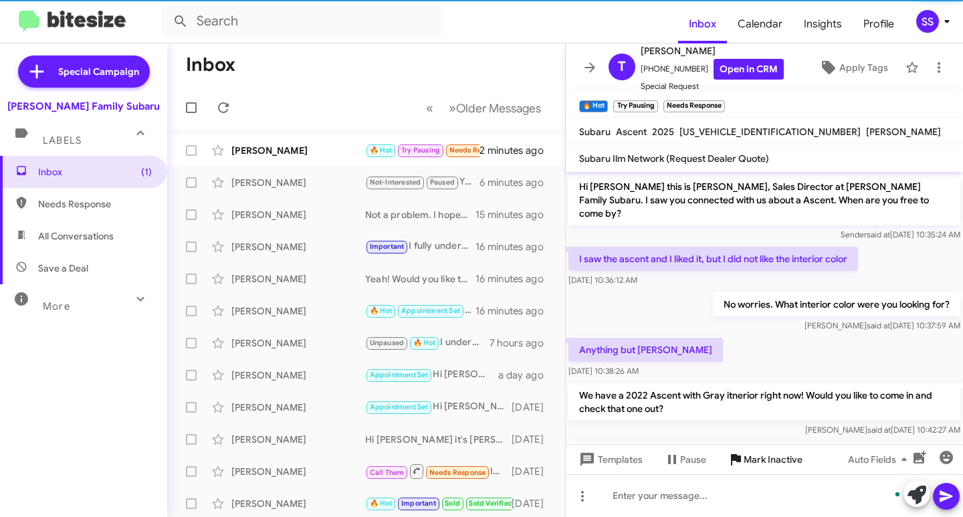
click at [760, 465] on span "Mark Inactive" at bounding box center [772, 459] width 59 height 24
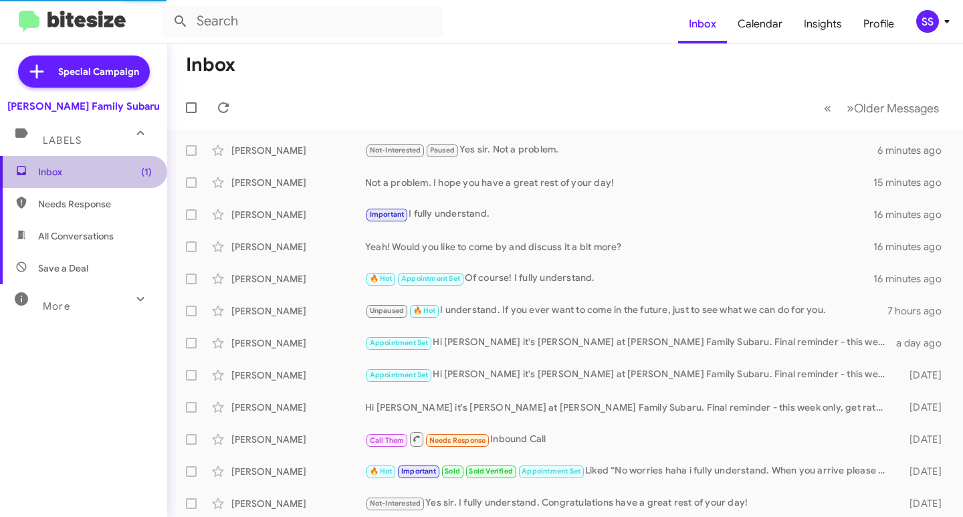
click at [118, 166] on span "Inbox (1)" at bounding box center [95, 171] width 114 height 13
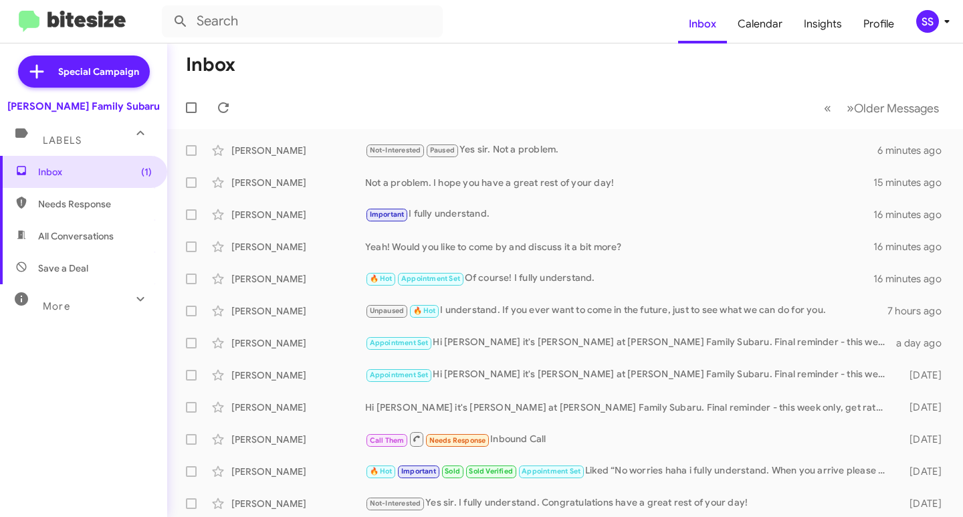
click at [91, 263] on span "Save a Deal" at bounding box center [83, 268] width 167 height 32
type input "in:not-interested"
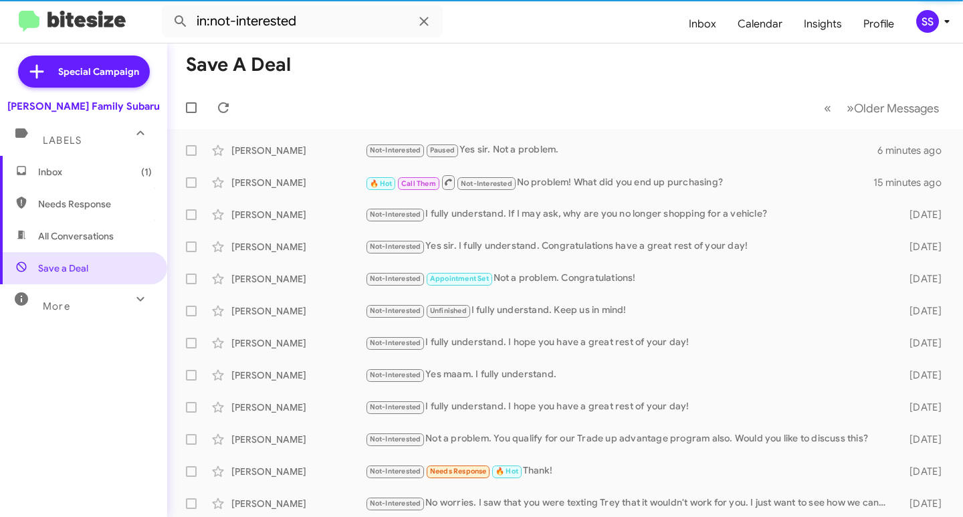
click at [100, 174] on span "Inbox (1)" at bounding box center [95, 171] width 114 height 13
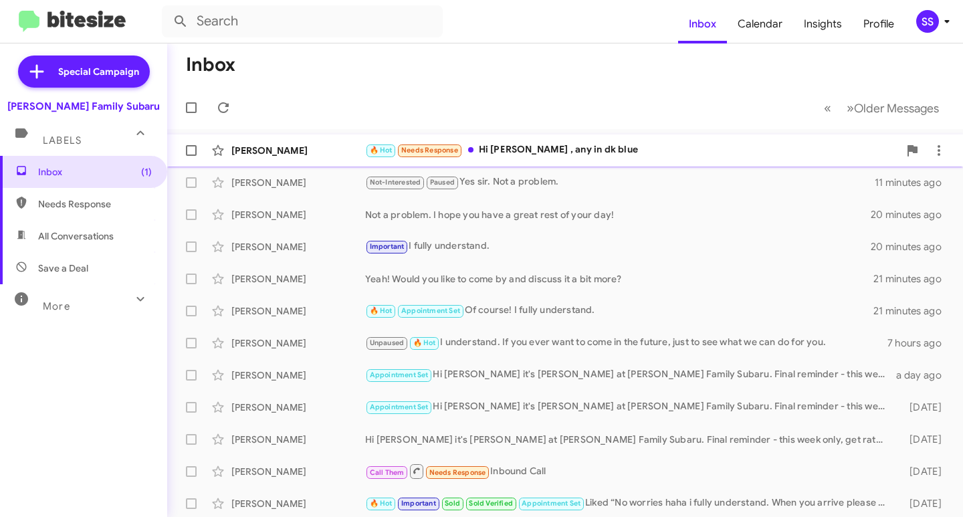
click at [611, 152] on div "🔥 Hot Needs Response Hi earnest , any in dk blue" at bounding box center [631, 149] width 533 height 15
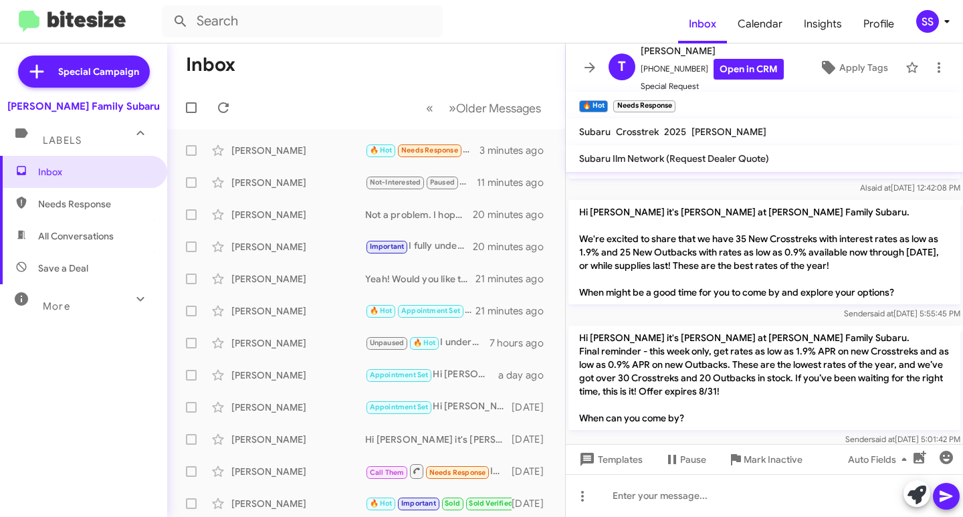
scroll to position [528, 0]
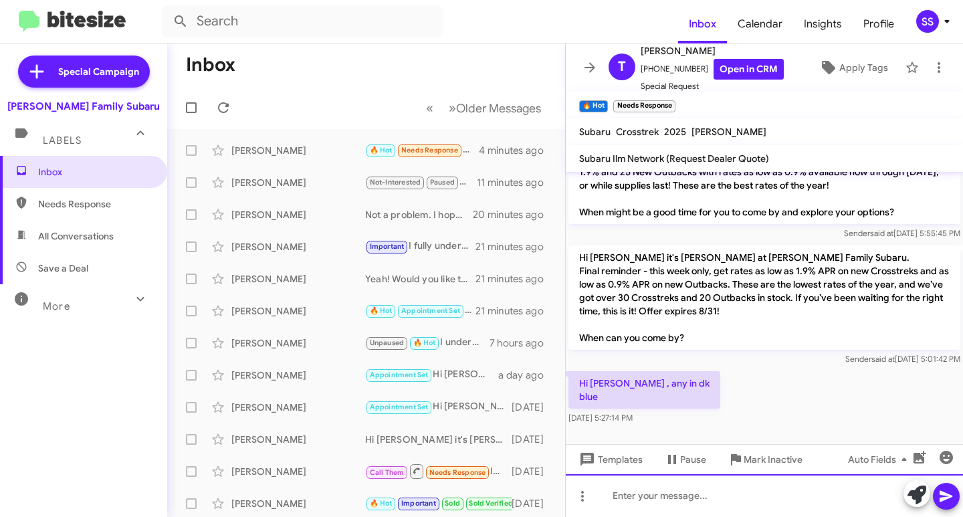
click at [687, 499] on div at bounding box center [764, 495] width 397 height 43
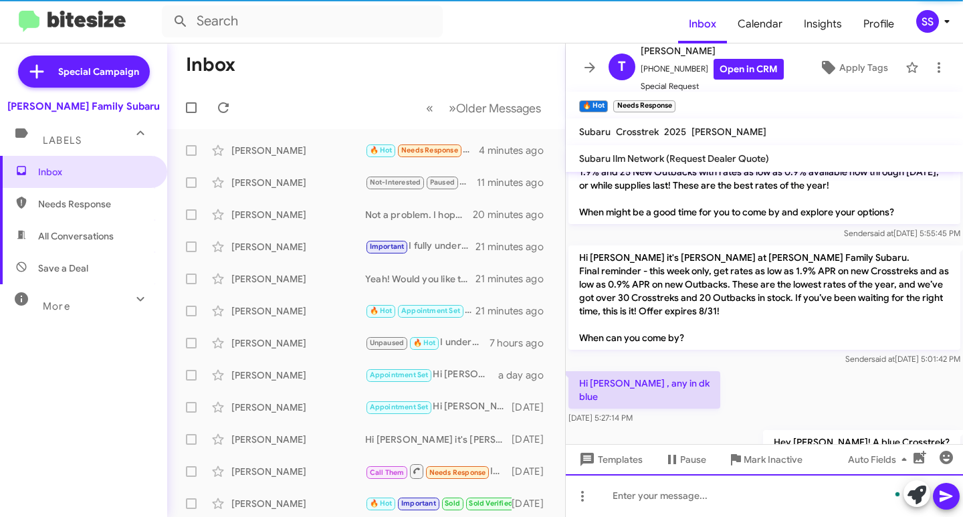
scroll to position [577, 0]
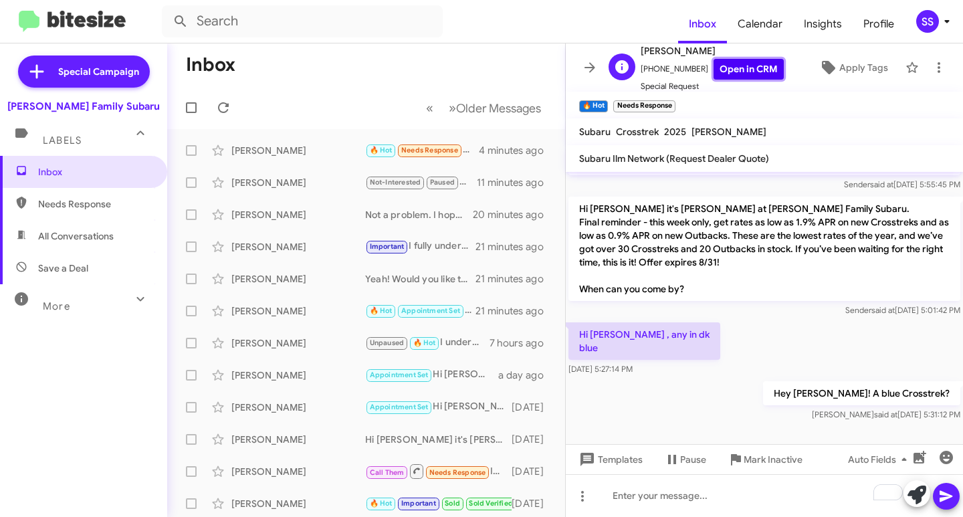
click at [713, 74] on link "Open in CRM" at bounding box center [748, 69] width 70 height 21
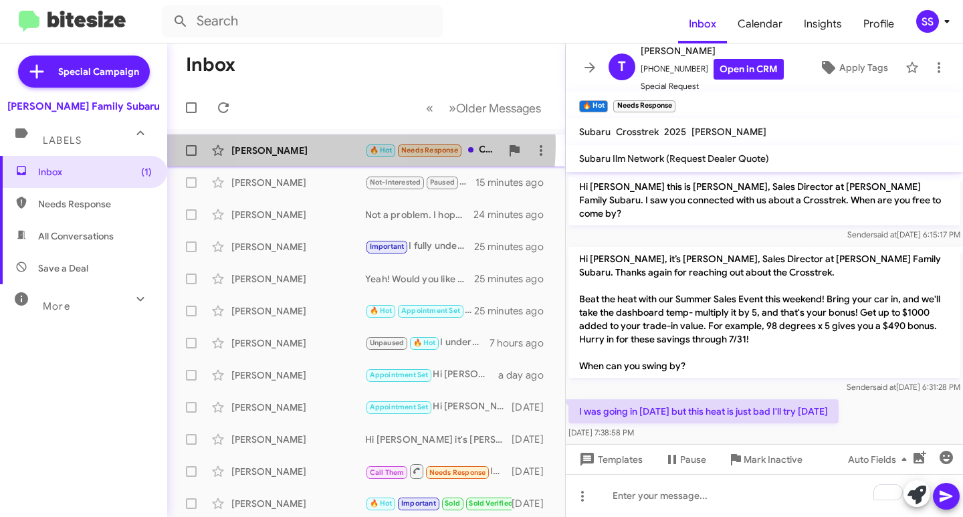
click at [311, 144] on div "[PERSON_NAME]" at bounding box center [298, 150] width 134 height 13
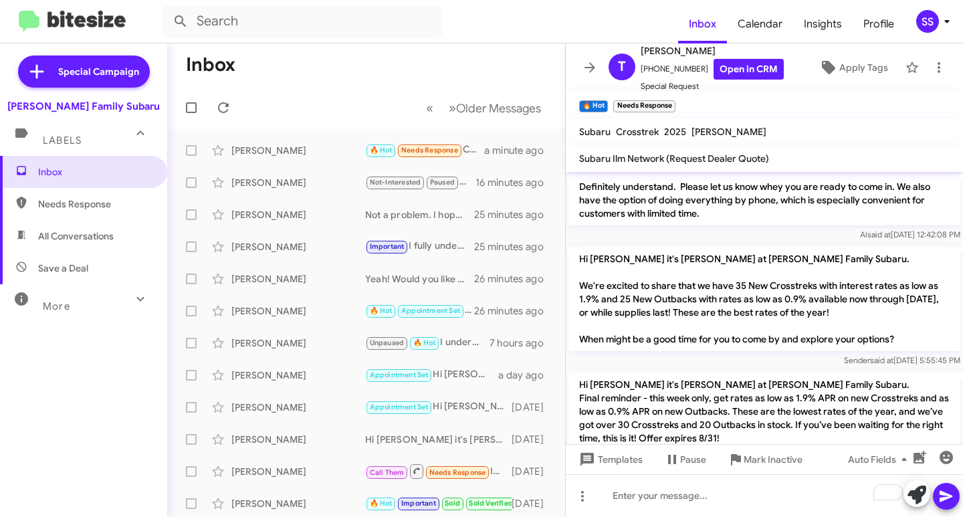
scroll to position [626, 0]
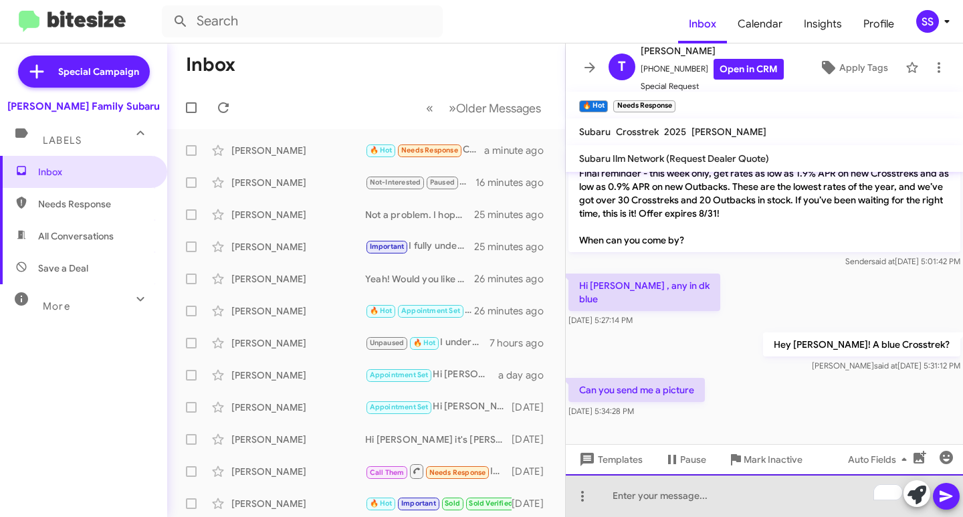
click at [670, 501] on div "To enrich screen reader interactions, please activate Accessibility in Grammarl…" at bounding box center [764, 495] width 397 height 43
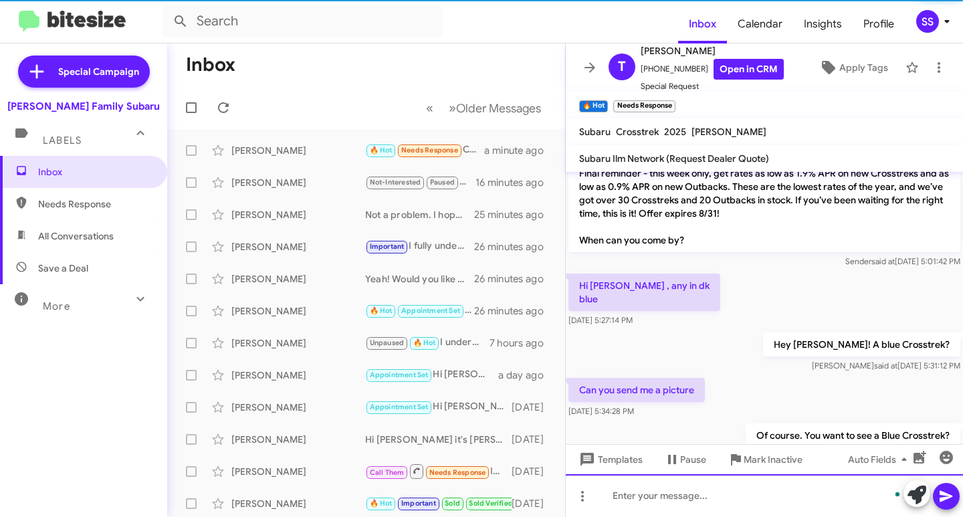
scroll to position [675, 0]
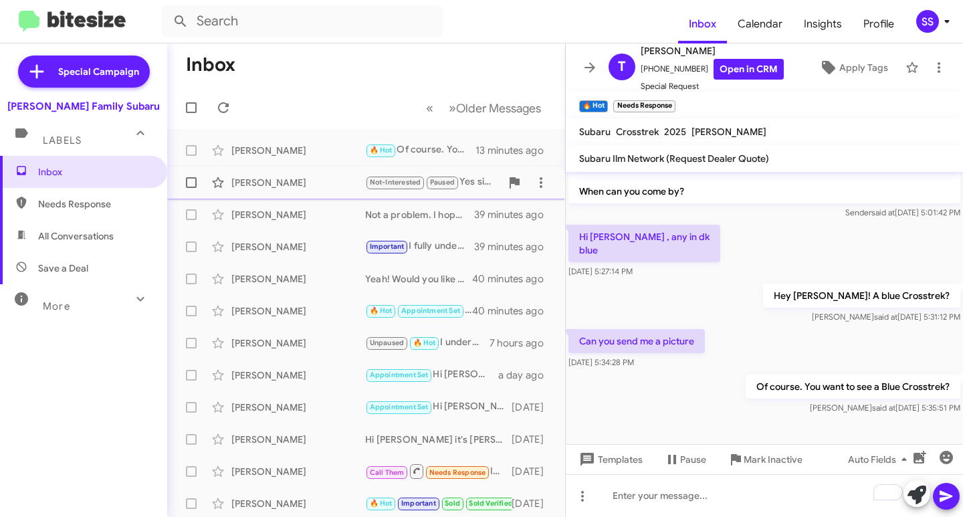
click at [304, 166] on span "[PERSON_NAME] Not-Interested Paused Yes sir. Not a problem. 30 minutes ago" at bounding box center [366, 182] width 398 height 32
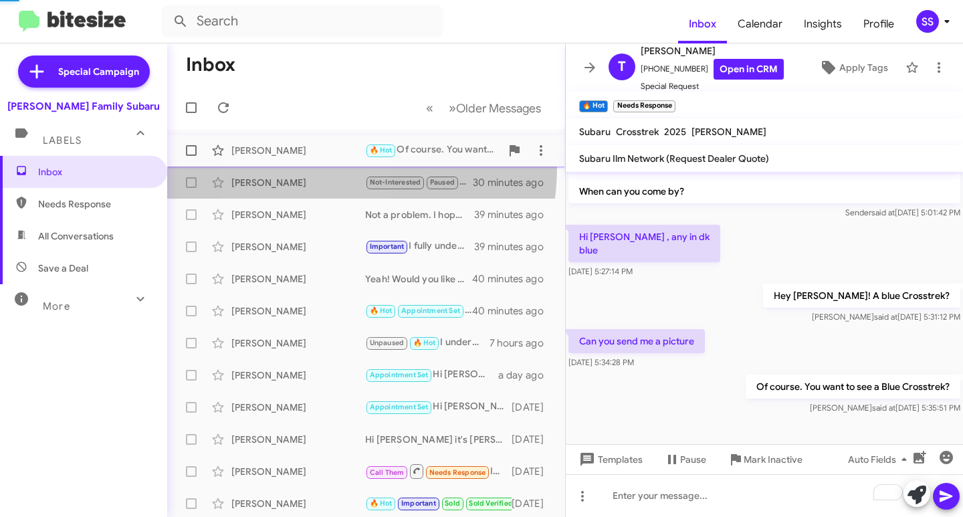
click at [304, 148] on div "[PERSON_NAME]" at bounding box center [298, 150] width 134 height 13
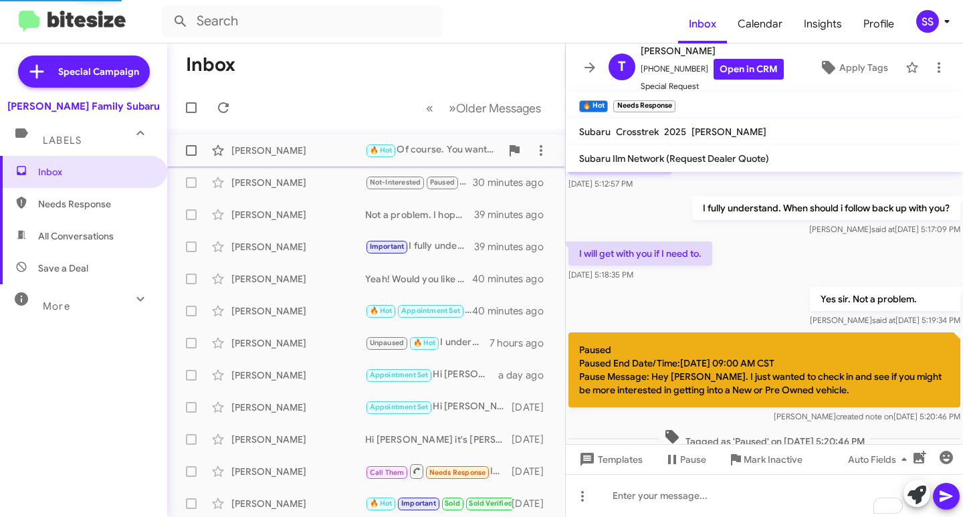
scroll to position [675, 0]
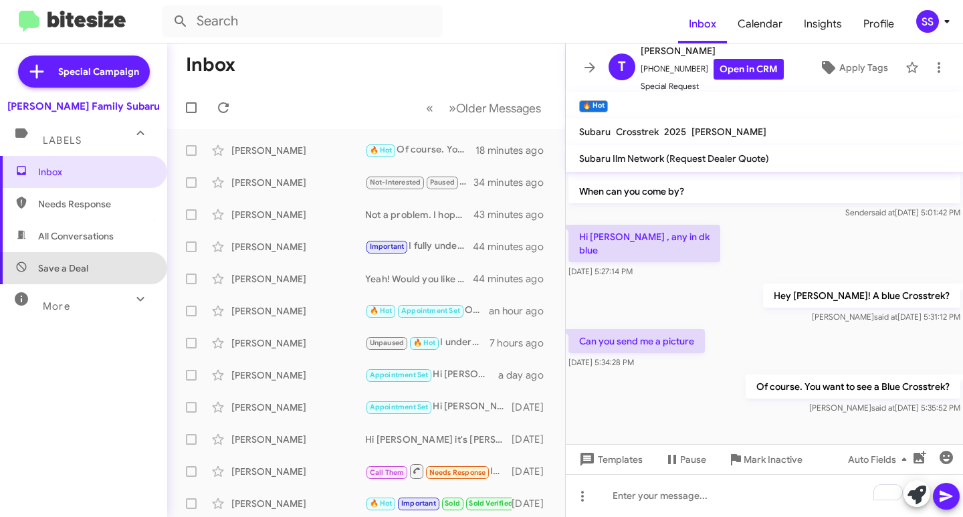
click at [97, 271] on span "Save a Deal" at bounding box center [83, 268] width 167 height 32
type input "in:not-interested"
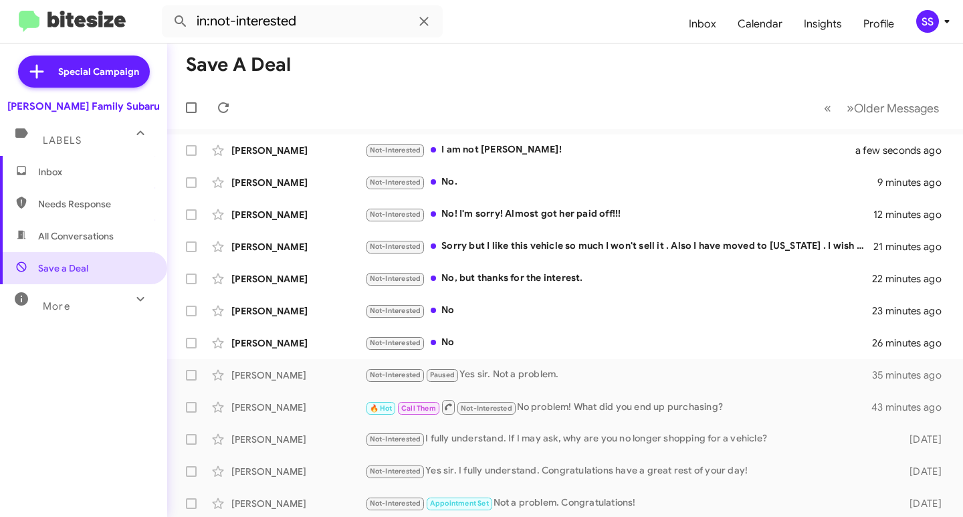
click at [100, 171] on span "Inbox" at bounding box center [95, 171] width 114 height 13
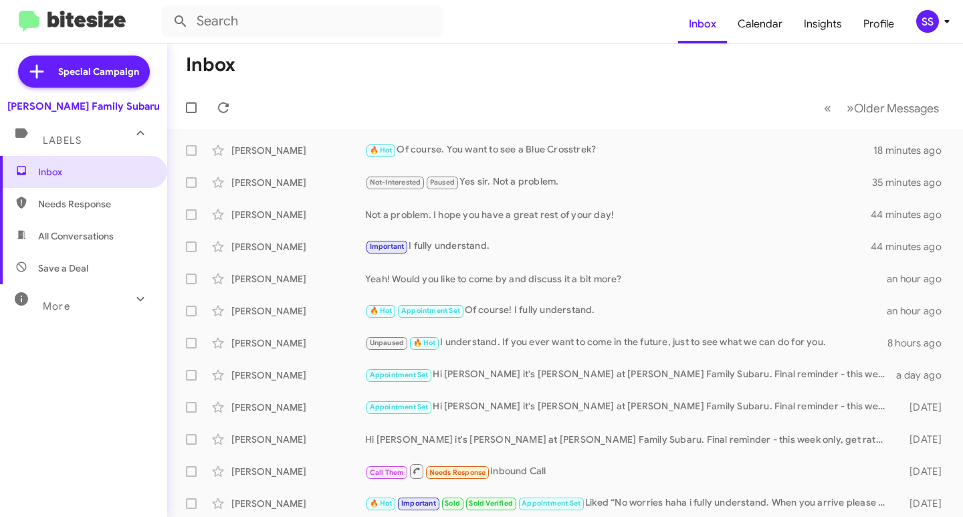
click at [87, 270] on span "Save a Deal" at bounding box center [63, 267] width 50 height 13
type input "in:not-interested"
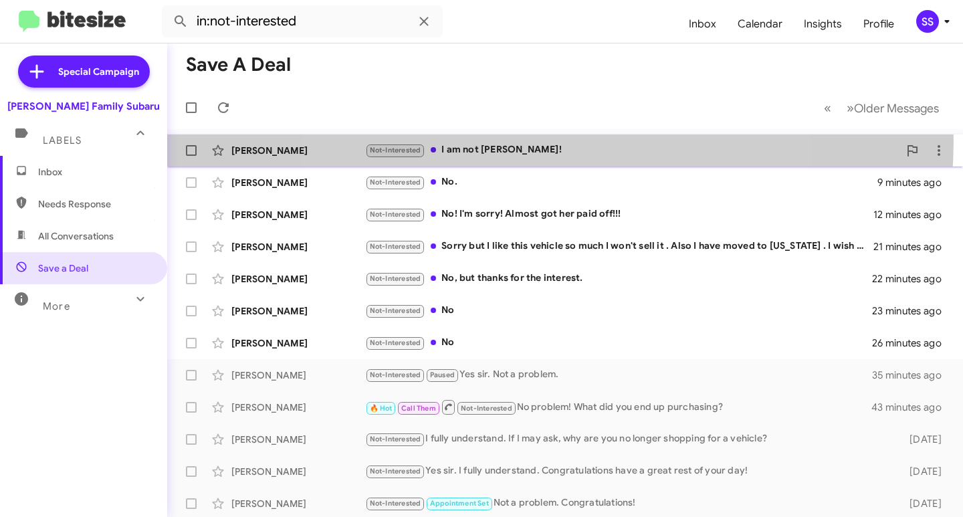
click at [542, 141] on div "[PERSON_NAME] Not-Interested I am not [PERSON_NAME]! a few seconds ago" at bounding box center [565, 150] width 774 height 27
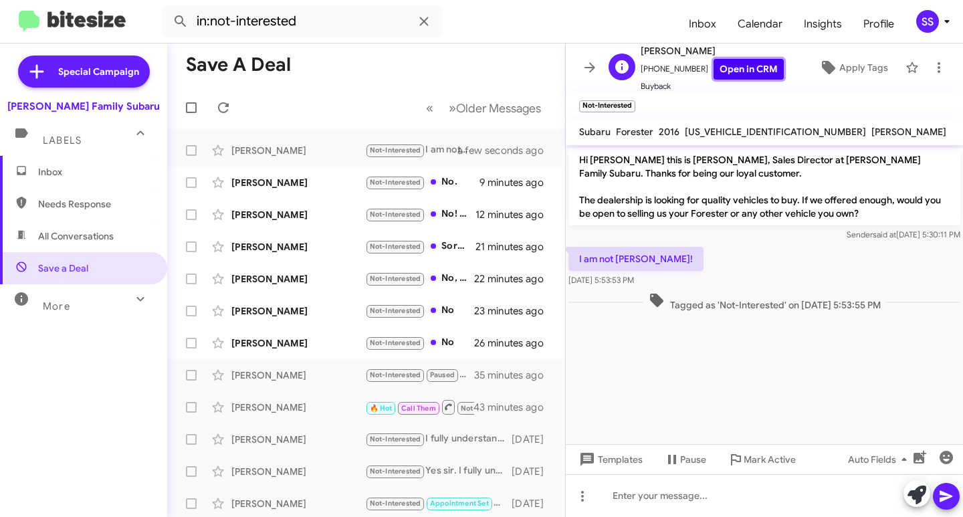
click at [723, 65] on link "Open in CRM" at bounding box center [748, 69] width 70 height 21
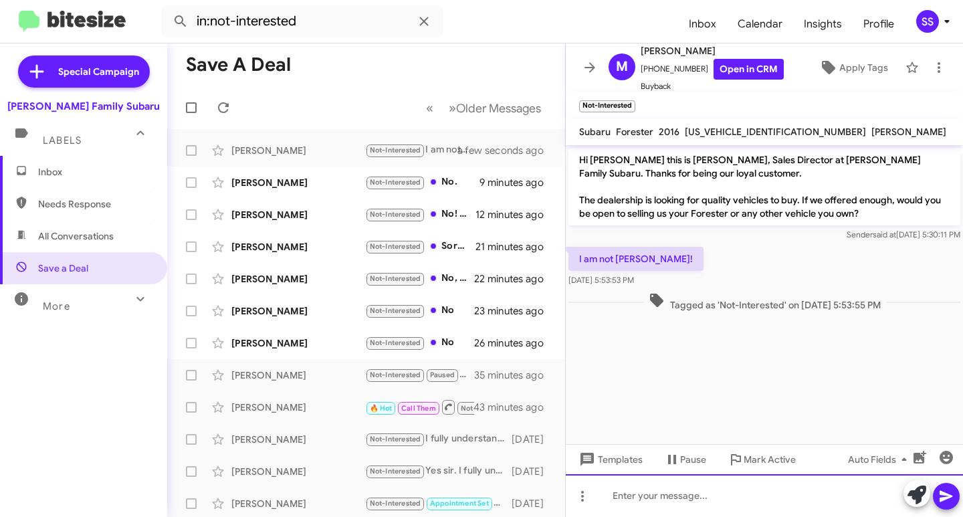
click at [652, 501] on div at bounding box center [764, 495] width 397 height 43
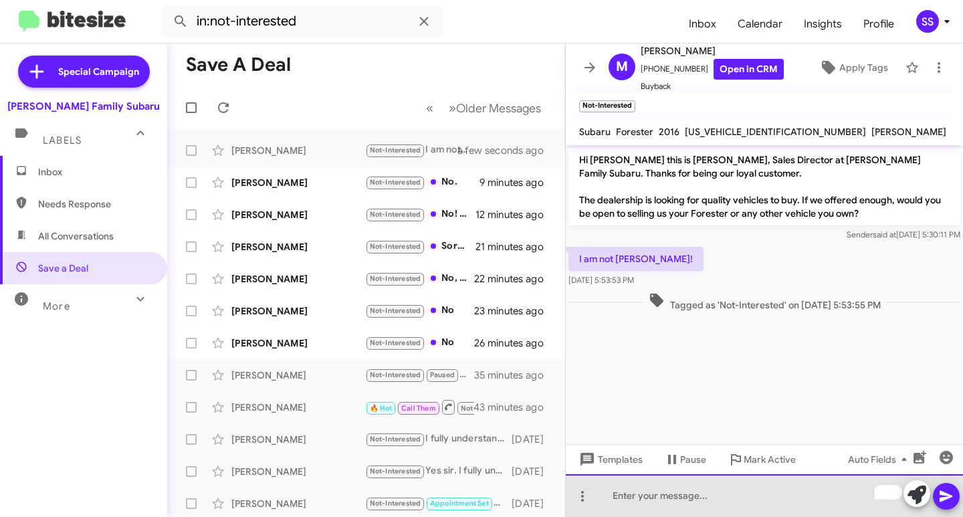
click at [727, 497] on div "To enrich screen reader interactions, please activate Accessibility in Grammarl…" at bounding box center [764, 495] width 397 height 43
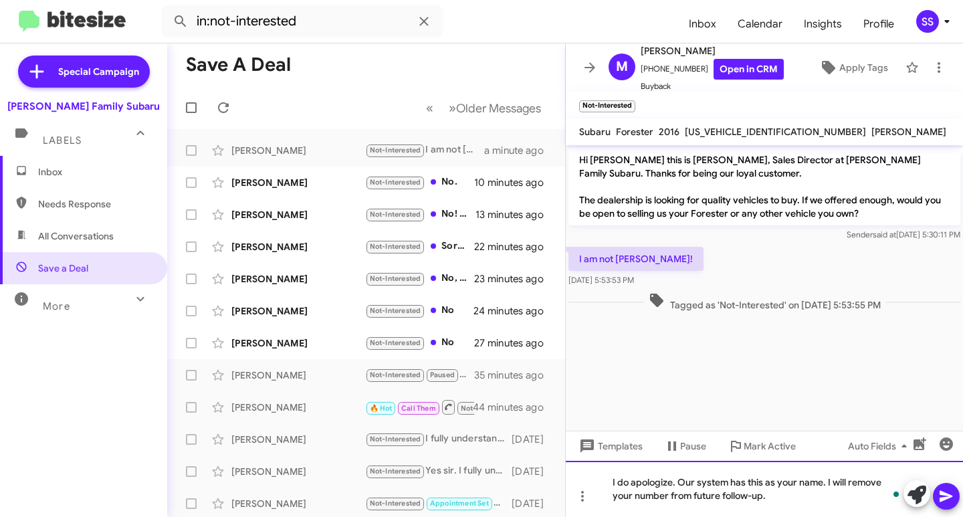
click at [788, 491] on div "I do apologize. Our system has this as your name. I will remove your number fro…" at bounding box center [764, 489] width 397 height 56
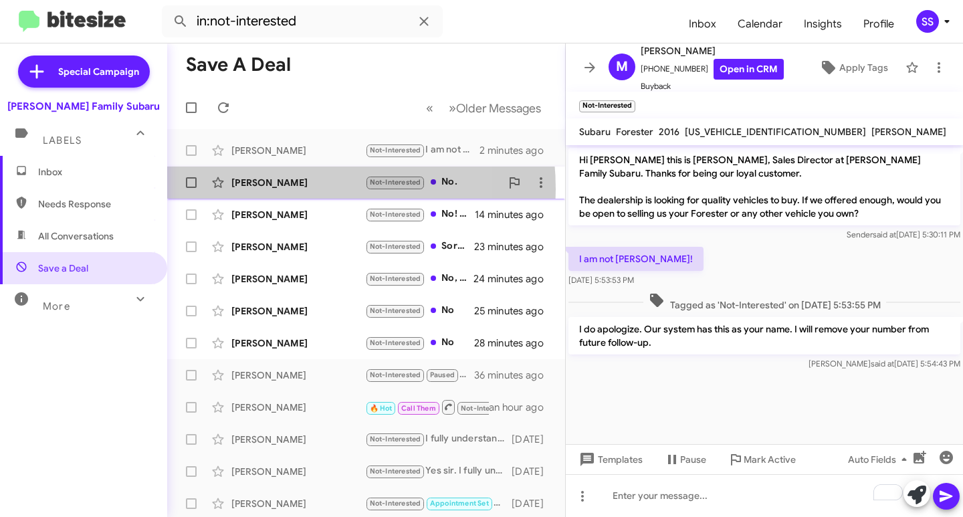
click at [269, 189] on div "[PERSON_NAME] Not-Interested No. 11 minutes ago" at bounding box center [366, 182] width 376 height 27
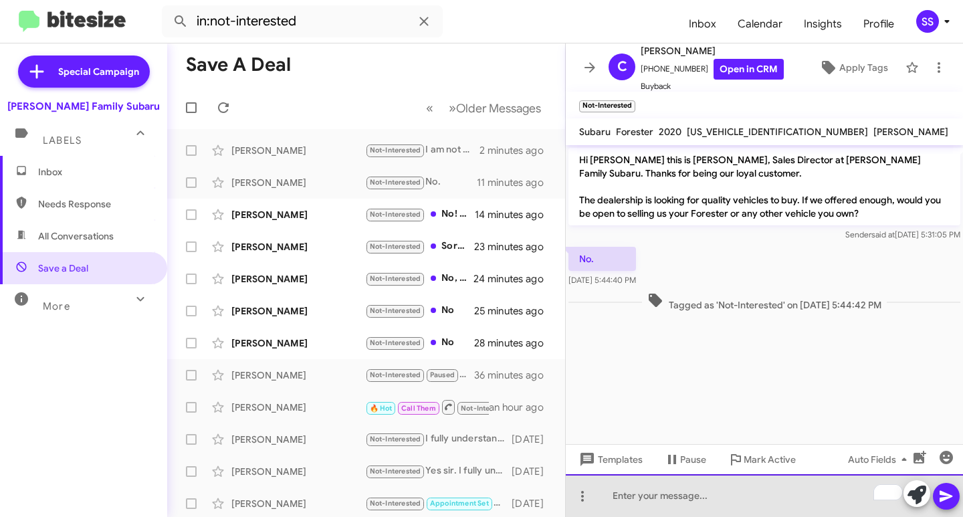
click at [662, 487] on div "To enrich screen reader interactions, please activate Accessibility in Grammarl…" at bounding box center [764, 495] width 397 height 43
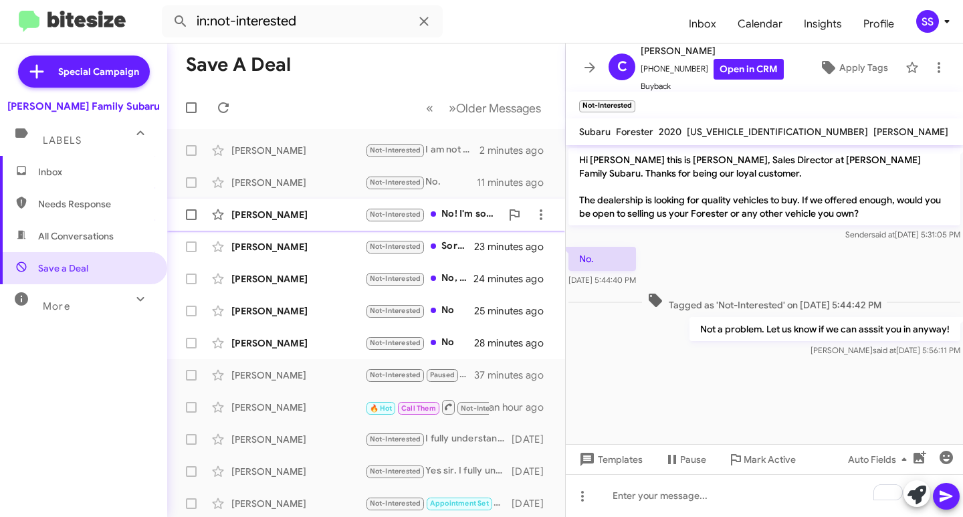
click at [273, 212] on div "[PERSON_NAME]" at bounding box center [298, 214] width 134 height 13
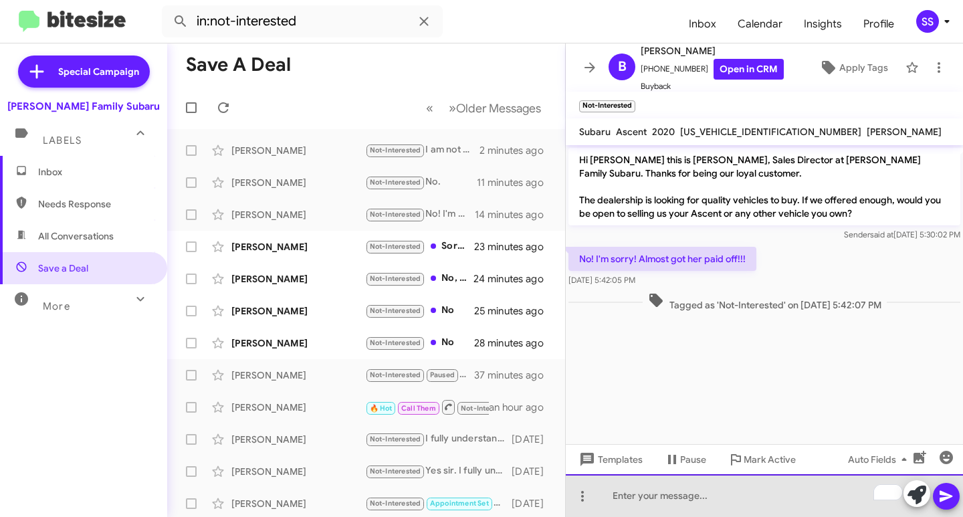
click at [697, 493] on div "To enrich screen reader interactions, please activate Accessibility in Grammarl…" at bounding box center [764, 495] width 397 height 43
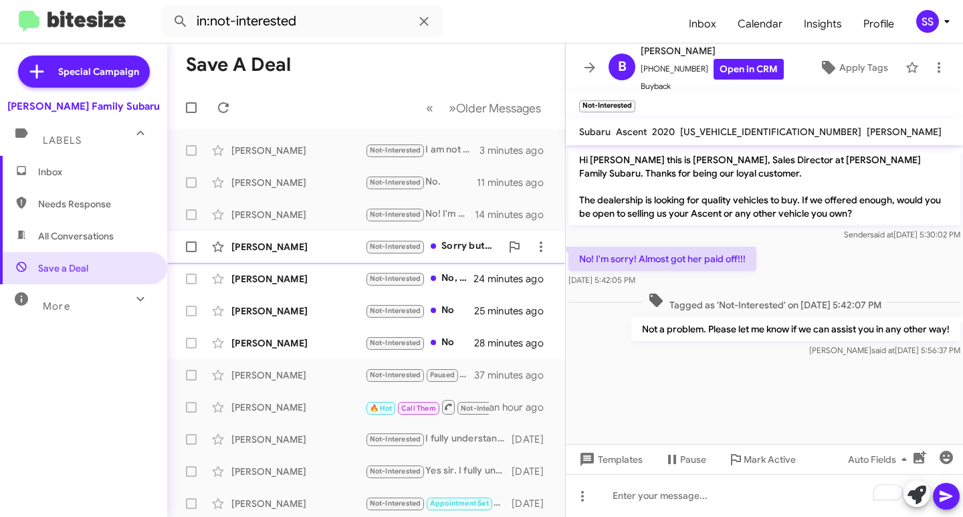
click at [268, 249] on div "[PERSON_NAME]" at bounding box center [298, 246] width 134 height 13
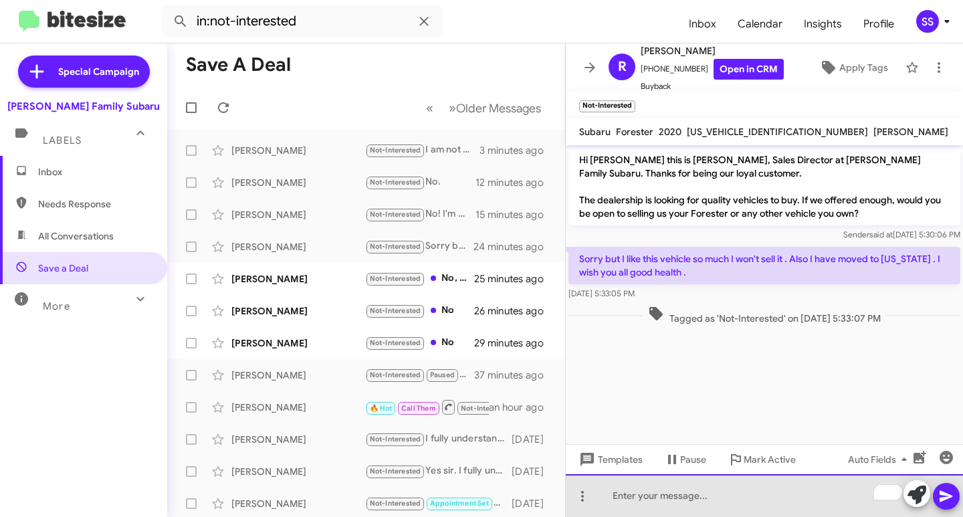
click at [677, 487] on div "To enrich screen reader interactions, please activate Accessibility in Grammarl…" at bounding box center [764, 495] width 397 height 43
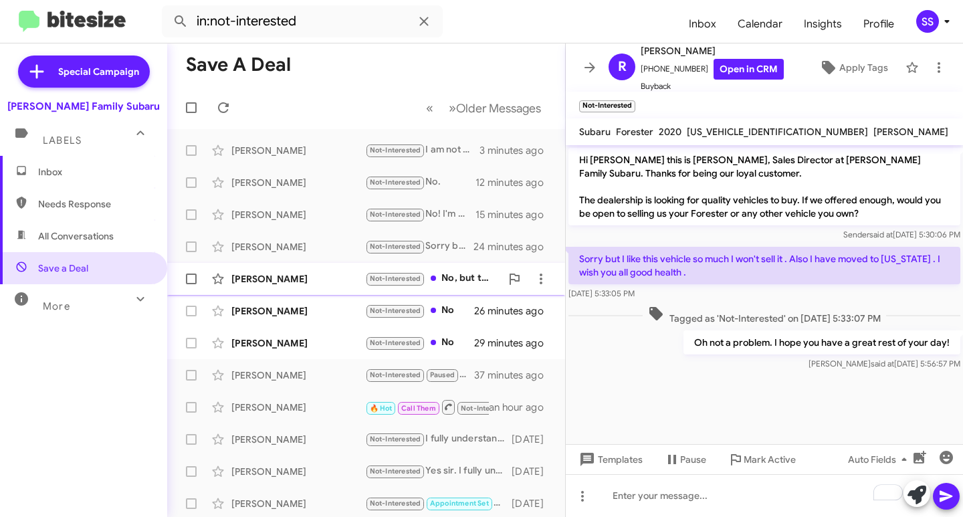
click at [287, 269] on div "[PERSON_NAME] Not-Interested No, but thanks for the interest. 25 minutes ago" at bounding box center [366, 278] width 376 height 27
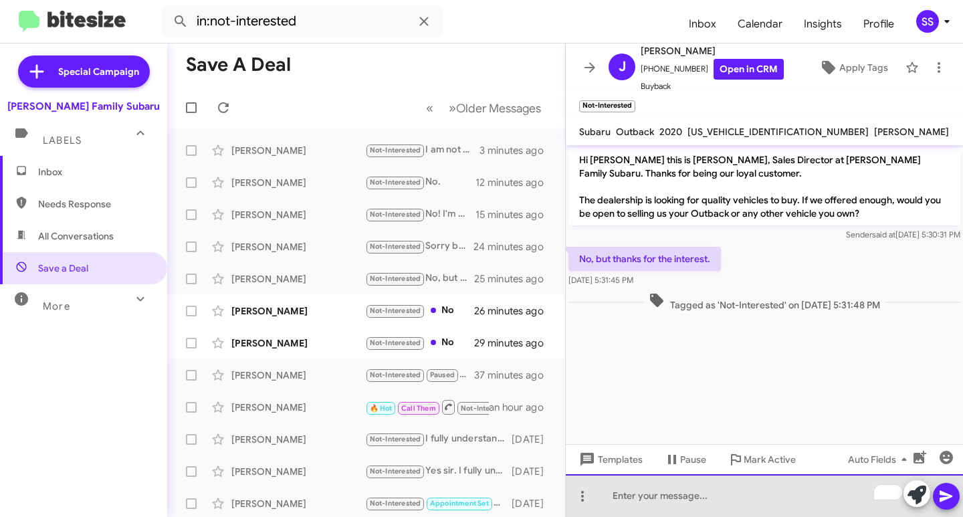
click at [668, 499] on div "To enrich screen reader interactions, please activate Accessibility in Grammarl…" at bounding box center [764, 495] width 397 height 43
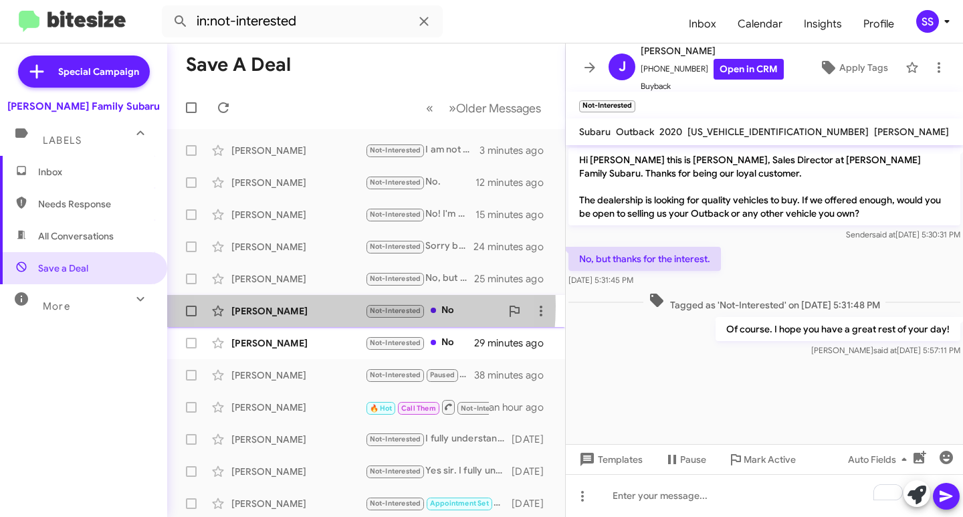
click at [289, 306] on div "[PERSON_NAME]" at bounding box center [298, 310] width 134 height 13
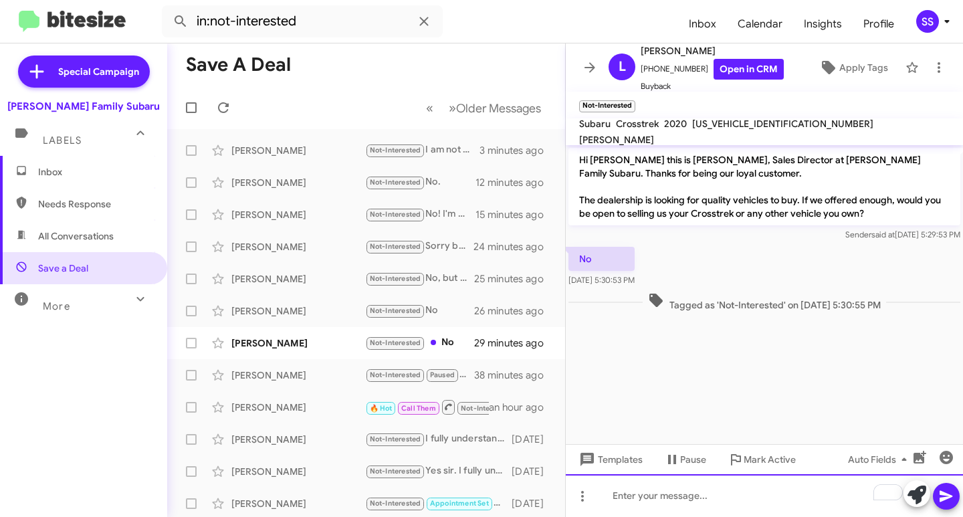
click at [654, 509] on div "To enrich screen reader interactions, please activate Accessibility in Grammarl…" at bounding box center [764, 495] width 397 height 43
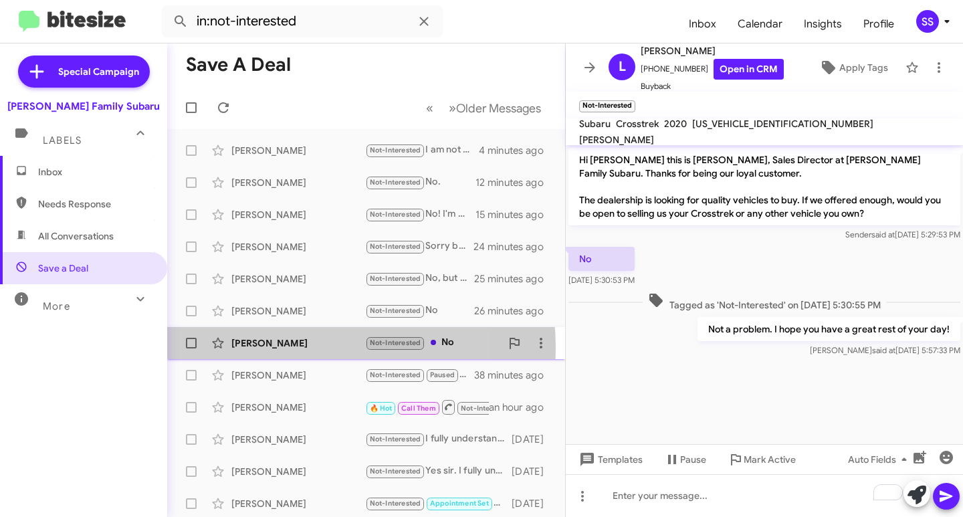
click at [268, 348] on div "[PERSON_NAME]" at bounding box center [298, 342] width 134 height 13
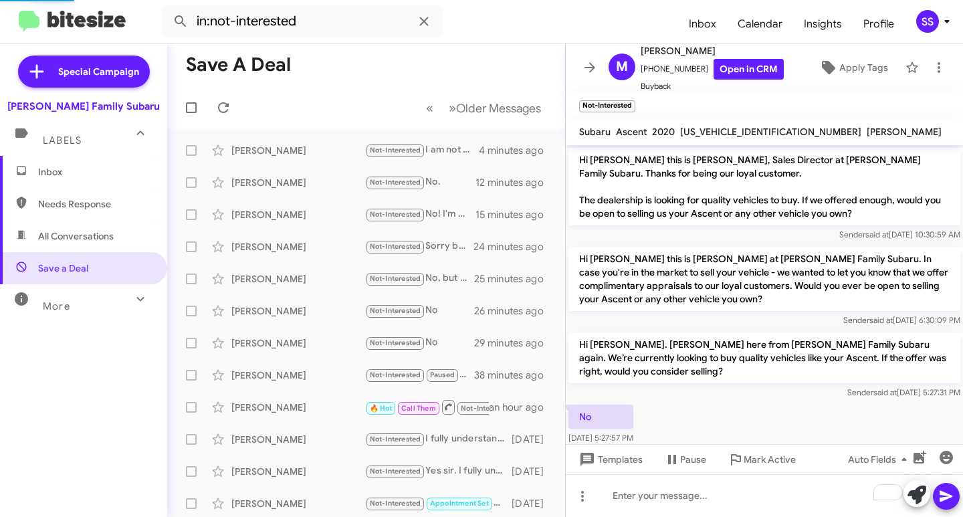
scroll to position [45, 0]
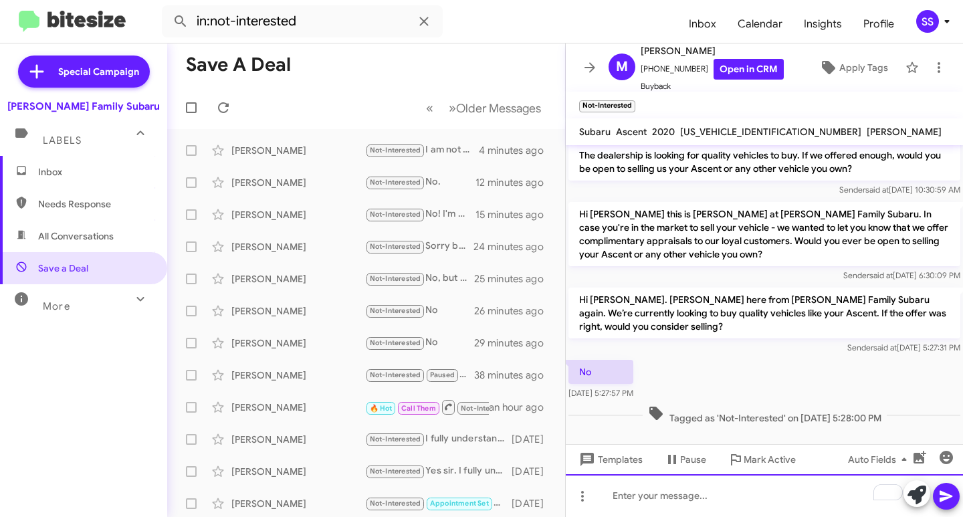
click at [694, 501] on div "To enrich screen reader interactions, please activate Accessibility in Grammarl…" at bounding box center [764, 495] width 397 height 43
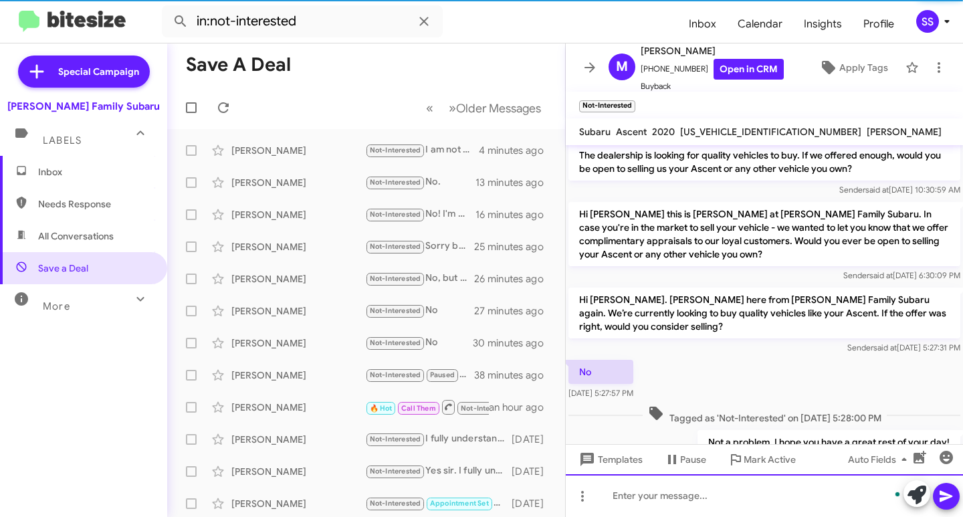
scroll to position [94, 0]
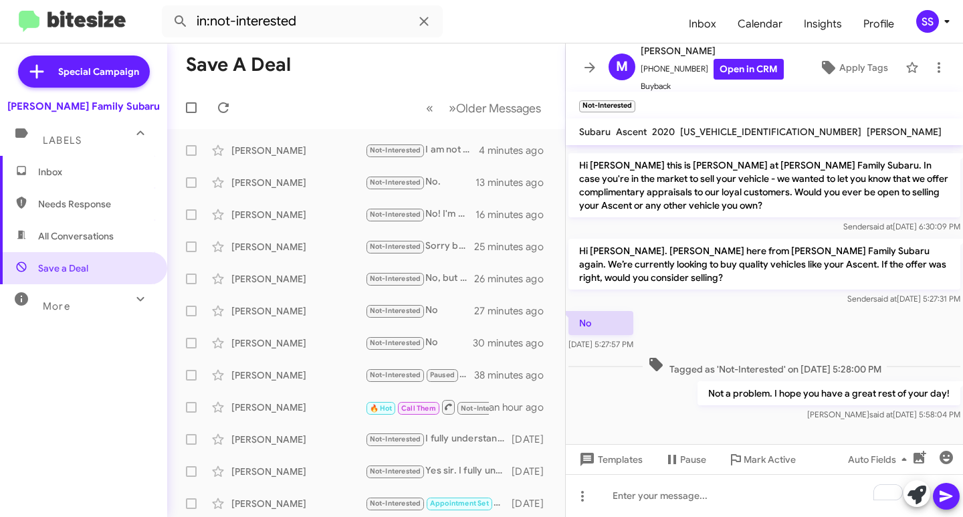
click at [64, 166] on span "Inbox" at bounding box center [95, 171] width 114 height 13
